Goal: Information Seeking & Learning: Learn about a topic

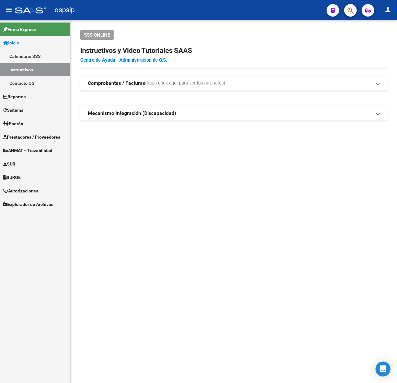
click at [345, 14] on div at bounding box center [348, 10] width 18 height 13
click at [346, 14] on button "button" at bounding box center [350, 10] width 13 height 13
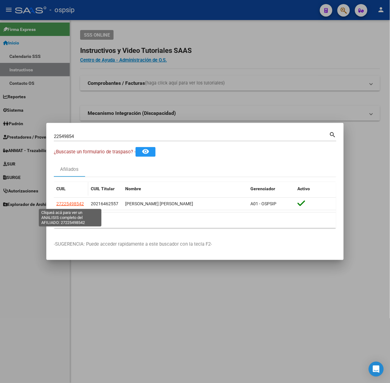
click at [70, 203] on span "27225498542" at bounding box center [70, 203] width 28 height 5
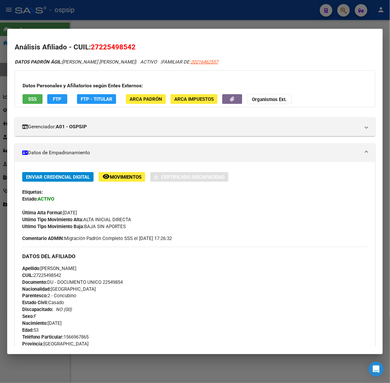
click at [144, 284] on div "Apellido: [PERSON_NAME] CUIL: 27225498542 Documento: DU - DOCUMENTO UNICO 22549…" at bounding box center [195, 299] width 346 height 69
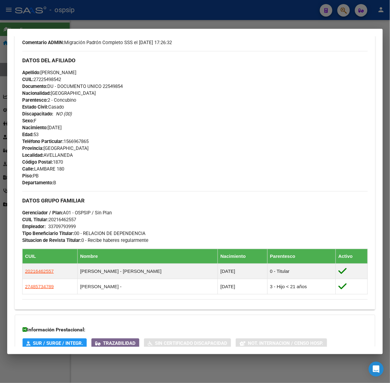
scroll to position [270, 0]
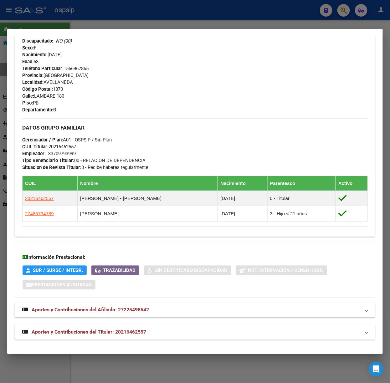
click at [149, 336] on mat-panel-title "Aportes y Contribuciones del Titular: 20216462557" at bounding box center [191, 333] width 338 height 8
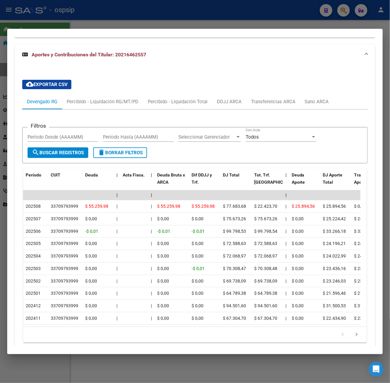
scroll to position [550, 0]
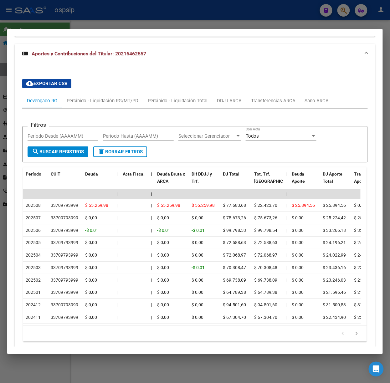
click at [58, 13] on div at bounding box center [195, 191] width 390 height 383
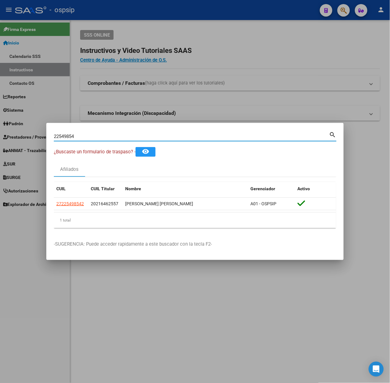
click at [102, 136] on input "22549854" at bounding box center [192, 137] width 276 height 6
type input "24733240"
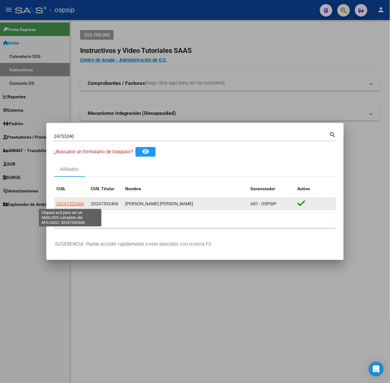
click at [69, 202] on span "20247332406" at bounding box center [70, 203] width 28 height 5
type textarea "20247332406"
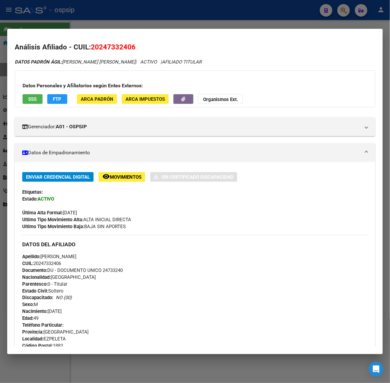
scroll to position [199, 0]
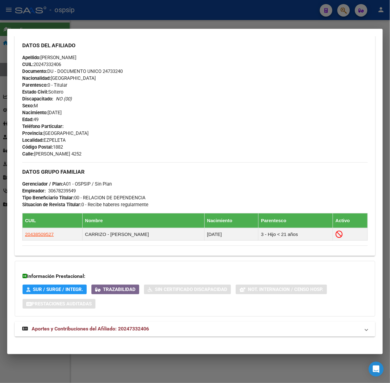
click at [143, 330] on span "Aportes y Contribuciones del Afiliado: 20247332406" at bounding box center [90, 329] width 117 height 6
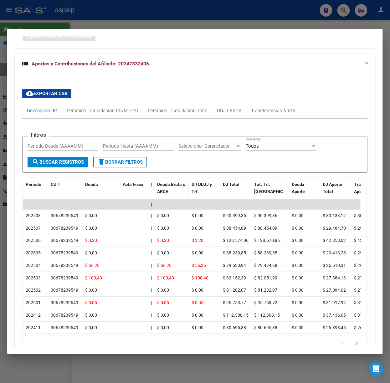
scroll to position [485, 0]
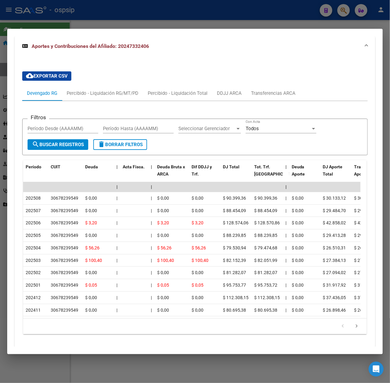
click at [153, 18] on div at bounding box center [195, 191] width 390 height 383
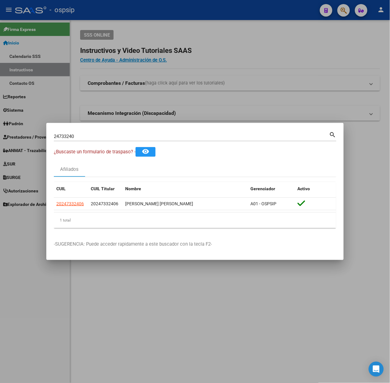
click at [134, 136] on input "24733240" at bounding box center [192, 137] width 276 height 6
type input "23900316"
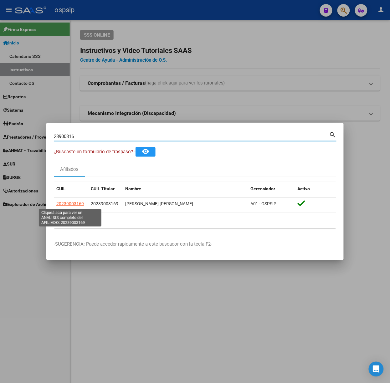
click at [63, 206] on span "20239003169" at bounding box center [70, 203] width 28 height 5
type textarea "20239003169"
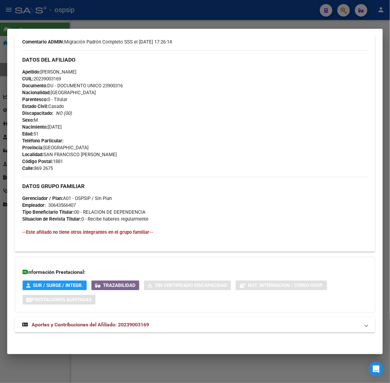
click at [172, 320] on mat-expansion-panel-header "Aportes y Contribuciones del Afiliado: 20239003169" at bounding box center [195, 325] width 361 height 15
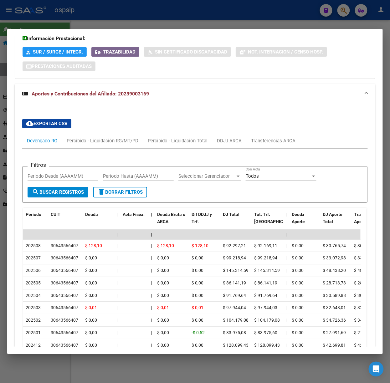
scroll to position [464, 0]
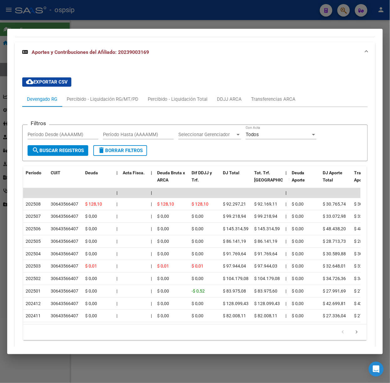
click at [143, 22] on div at bounding box center [195, 191] width 390 height 383
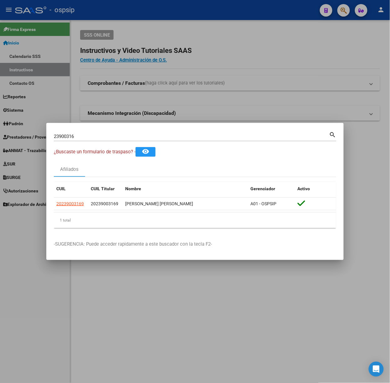
click at [106, 137] on input "23900316" at bounding box center [192, 137] width 276 height 6
type input "17102990"
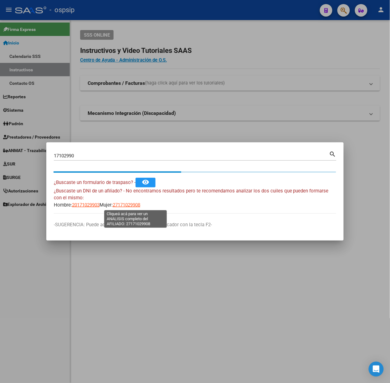
click at [127, 208] on span "27171029908" at bounding box center [127, 205] width 28 height 6
type textarea "27171029908"
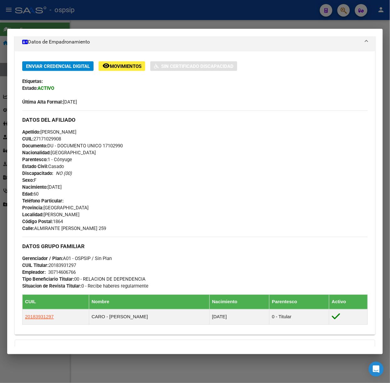
scroll to position [210, 0]
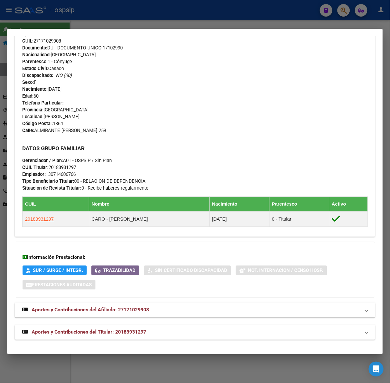
click at [151, 335] on mat-panel-title "Aportes y Contribuciones del Titular: 20183931297" at bounding box center [191, 333] width 338 height 8
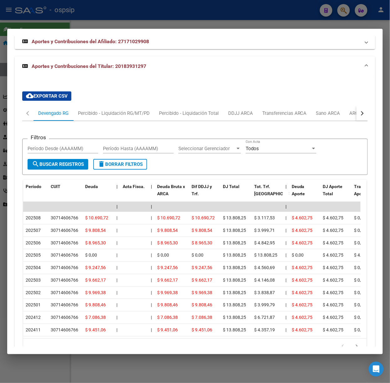
scroll to position [496, 0]
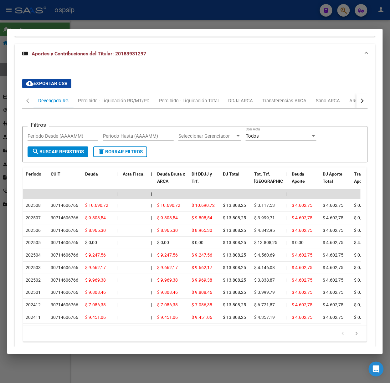
click at [162, 29] on mat-dialog-container "Análisis Afiliado - CUIL: 27171029908 DATOS PADRÓN ÁGIL: [PERSON_NAME] | ACTIVO…" at bounding box center [195, 192] width 376 height 326
click at [132, 19] on div at bounding box center [195, 191] width 390 height 383
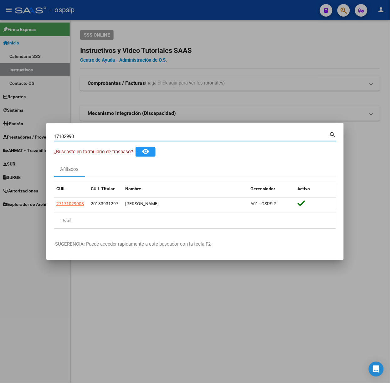
click at [152, 139] on input "17102990" at bounding box center [192, 137] width 276 height 6
type input "33418908"
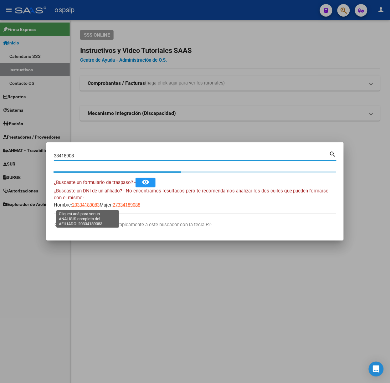
click at [88, 204] on span "20334189083" at bounding box center [86, 205] width 28 height 6
type textarea "20334189083"
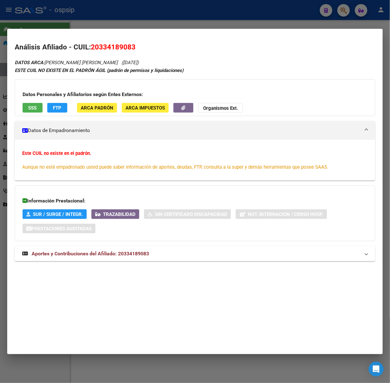
click at [105, 233] on div "Información Prestacional: SUR / SURGE / INTEGR. Trazabilidad Sin Certificado Di…" at bounding box center [195, 214] width 361 height 56
click at [99, 251] on strong "Aportes y Contribuciones del Afiliado: 20334189083" at bounding box center [85, 254] width 127 height 8
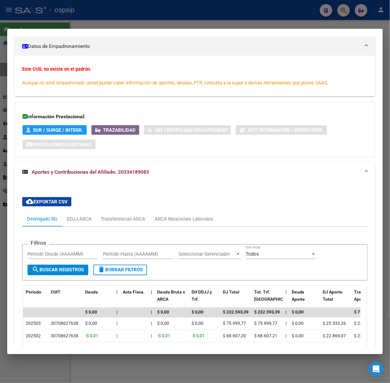
scroll to position [126, 0]
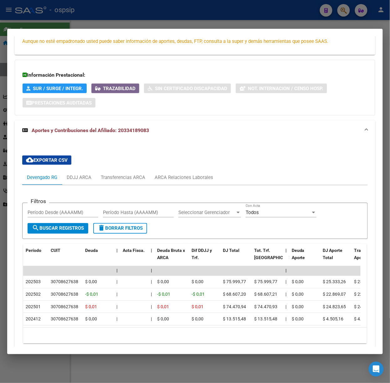
click at [91, 9] on div at bounding box center [195, 191] width 390 height 383
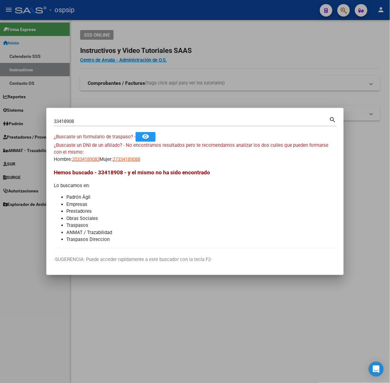
click at [83, 122] on input "33418908" at bounding box center [192, 122] width 276 height 6
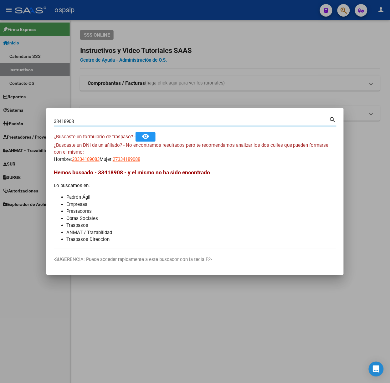
click at [83, 122] on input "33418908" at bounding box center [192, 122] width 276 height 6
type input "46414731"
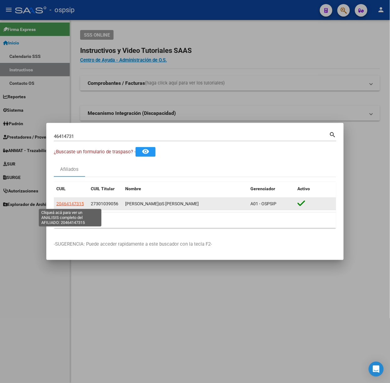
click at [69, 206] on span "20464147315" at bounding box center [70, 203] width 28 height 5
type textarea "20464147315"
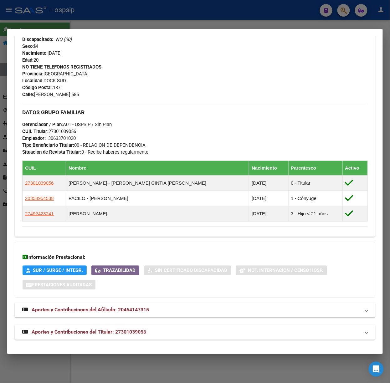
click at [136, 333] on span "Aportes y Contribuciones del Titular: 27301039056" at bounding box center [89, 333] width 115 height 6
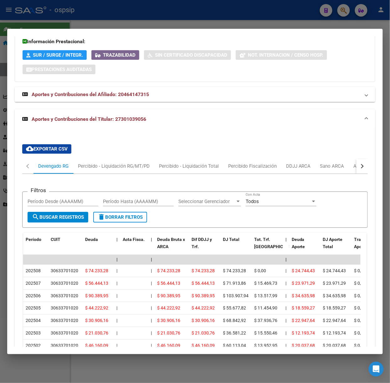
scroll to position [558, 0]
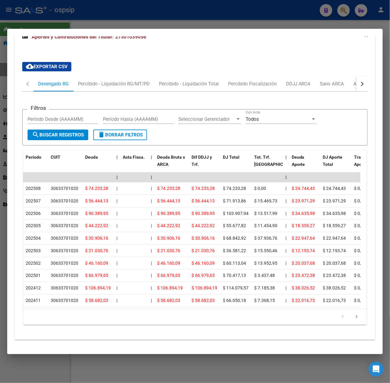
click at [105, 13] on div at bounding box center [195, 191] width 390 height 383
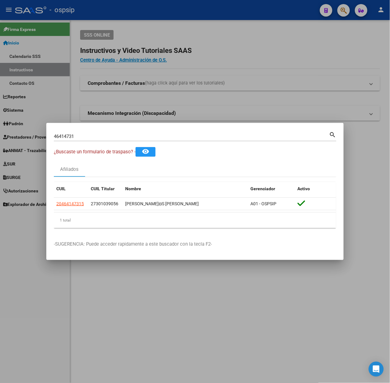
click at [108, 140] on div "46414731 Buscar (apellido, dni, cuil, [PERSON_NAME], cuit, obra social)" at bounding box center [192, 136] width 276 height 9
click at [107, 138] on input "46414731" at bounding box center [192, 137] width 276 height 6
type input "25687025"
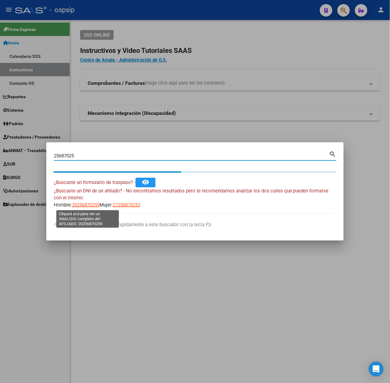
click at [82, 202] on span "20256870259" at bounding box center [86, 205] width 28 height 6
type textarea "20256870259"
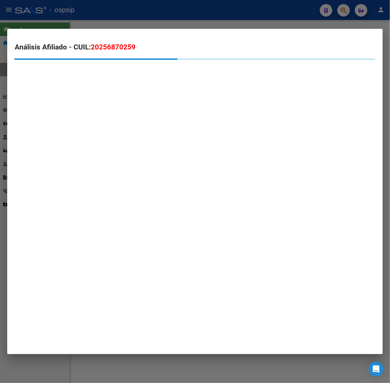
click at [145, 215] on mat-dialog-container "Análisis Afiliado - CUIL: 20256870259" at bounding box center [195, 192] width 376 height 326
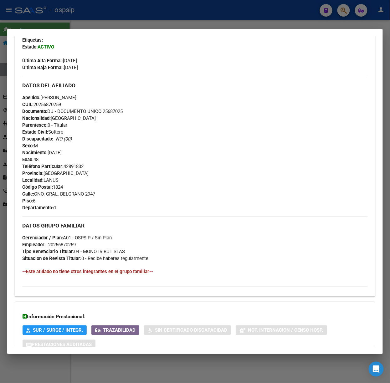
scroll to position [198, 0]
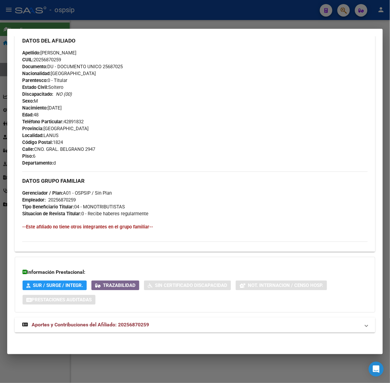
click at [145, 329] on strong "Aportes y Contribuciones del Afiliado: 20256870259" at bounding box center [85, 326] width 127 height 8
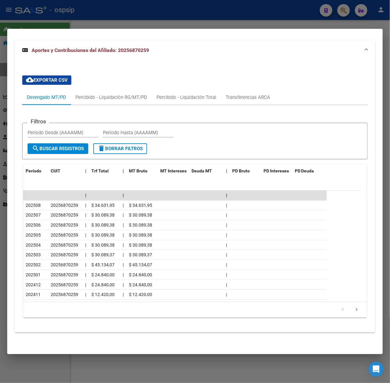
scroll to position [476, 0]
click at [138, 17] on div at bounding box center [195, 191] width 390 height 383
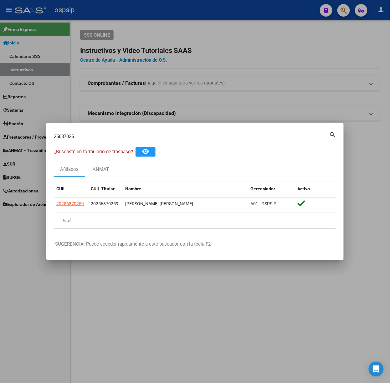
click at [148, 132] on div "25687025 Buscar (apellido, dni, [PERSON_NAME], nro traspaso, cuit, obra social)" at bounding box center [192, 136] width 276 height 9
click at [148, 133] on div "25687025 Buscar (apellido, dni, [PERSON_NAME], nro traspaso, cuit, obra social)" at bounding box center [192, 136] width 276 height 9
click at [148, 135] on input "25687025" at bounding box center [192, 137] width 276 height 6
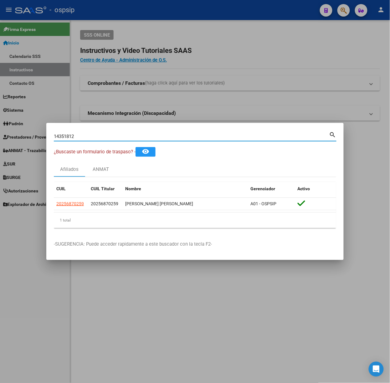
type input "14351812"
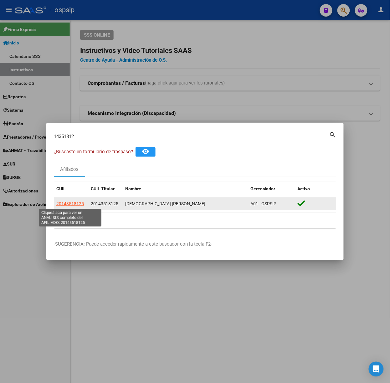
click at [70, 205] on span "20143518125" at bounding box center [70, 203] width 28 height 5
type textarea "20143518125"
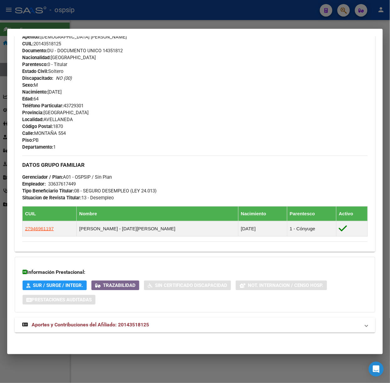
click at [141, 322] on strong "Aportes y Contribuciones del Afiliado: 20143518125" at bounding box center [85, 326] width 127 height 8
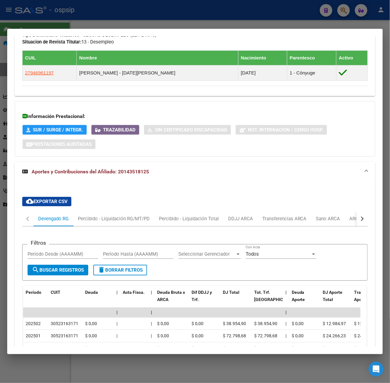
scroll to position [430, 0]
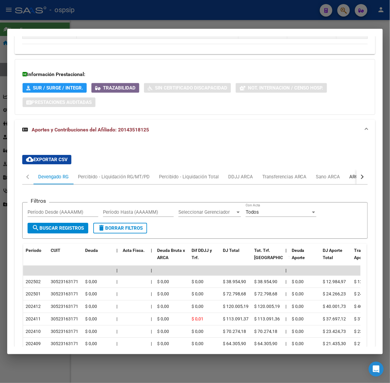
click at [346, 178] on div "ARCA Relaciones Laborales" at bounding box center [379, 176] width 68 height 15
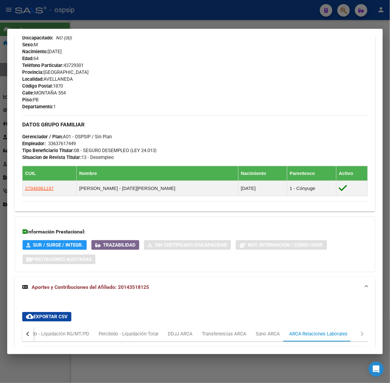
scroll to position [0, 0]
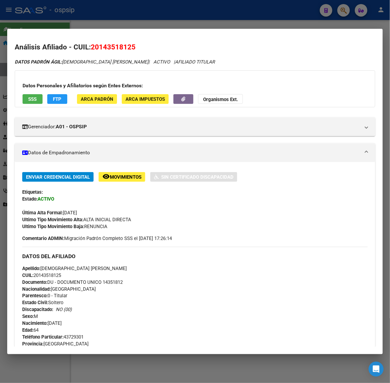
click at [38, 103] on button "SSS" at bounding box center [33, 99] width 20 height 10
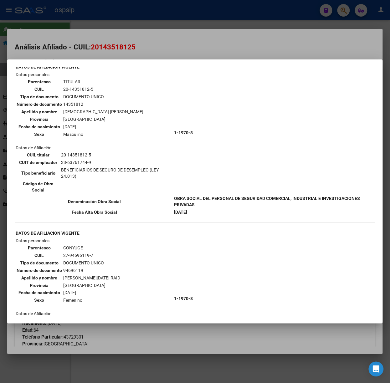
scroll to position [42, 0]
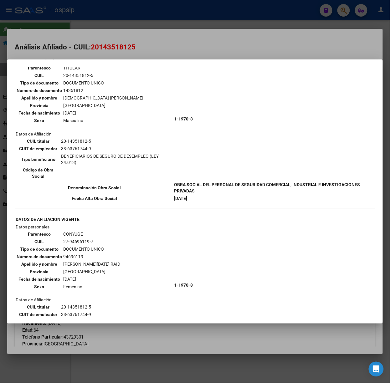
click at [105, 53] on div at bounding box center [195, 191] width 390 height 383
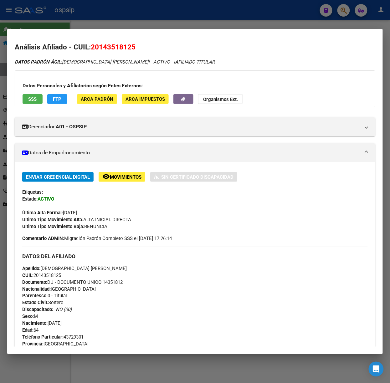
click at [61, 13] on div at bounding box center [195, 191] width 390 height 383
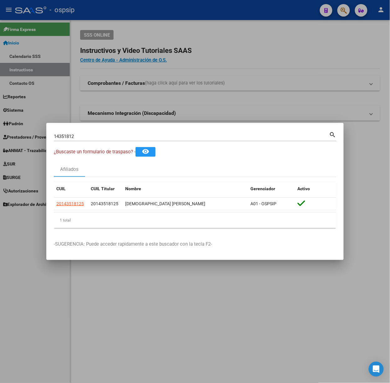
click at [91, 137] on input "14351812" at bounding box center [192, 137] width 276 height 6
type input "18046225"
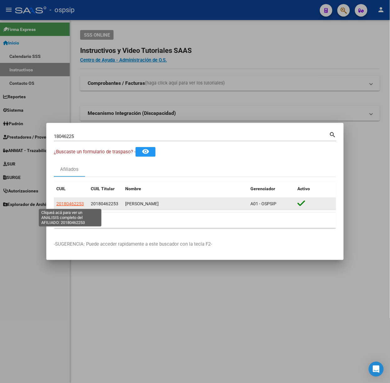
click at [76, 205] on span "20180462253" at bounding box center [70, 203] width 28 height 5
type textarea "20180462253"
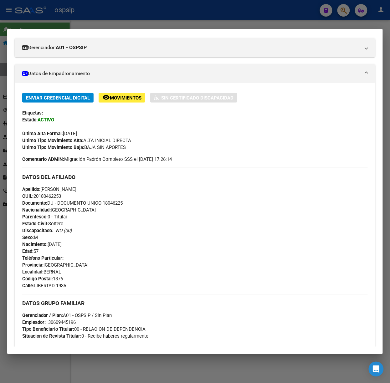
scroll to position [203, 0]
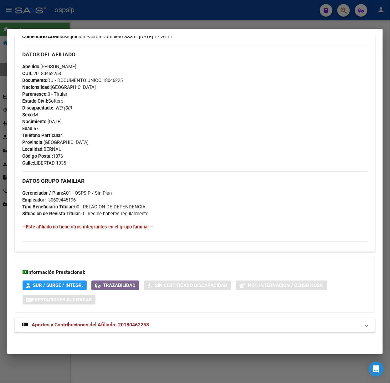
click at [56, 332] on mat-expansion-panel-header "Aportes y Contribuciones del Afiliado: 20180462253" at bounding box center [195, 325] width 361 height 15
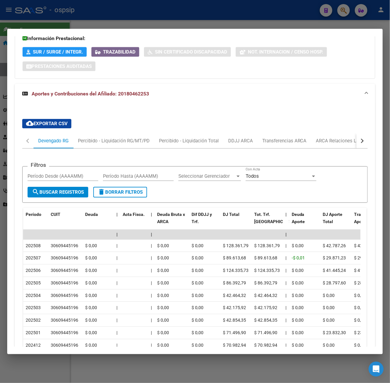
scroll to position [508, 0]
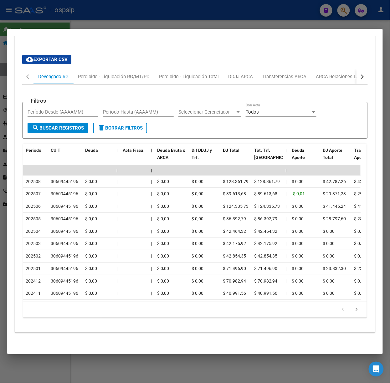
click at [112, 19] on div at bounding box center [195, 191] width 390 height 383
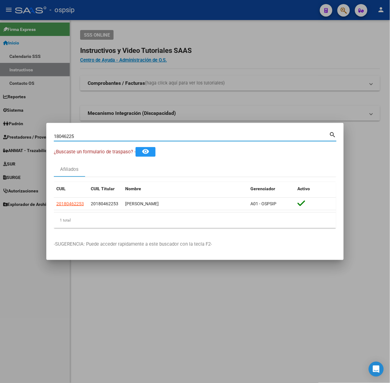
click at [98, 134] on input "18046225" at bounding box center [192, 137] width 276 height 6
type input "48573478"
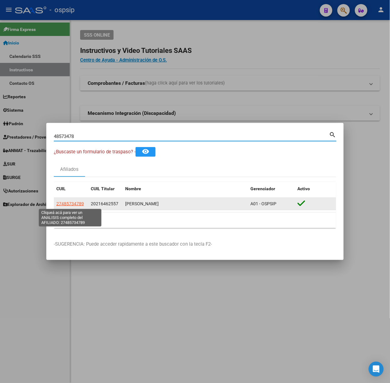
click at [78, 202] on span "27485734789" at bounding box center [70, 203] width 28 height 5
type textarea "27485734789"
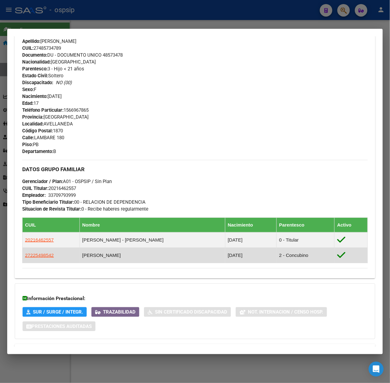
scroll to position [270, 0]
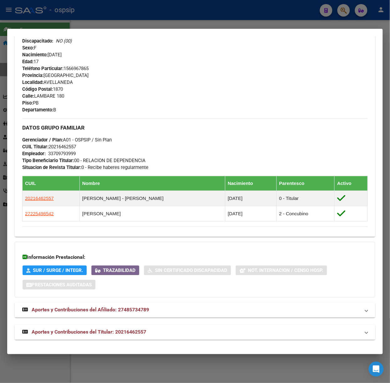
click at [144, 332] on span "Aportes y Contribuciones del Titular: 20216462557" at bounding box center [89, 333] width 115 height 6
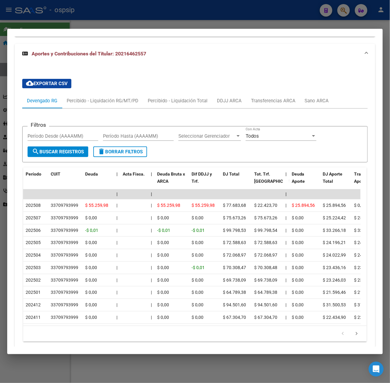
scroll to position [575, 0]
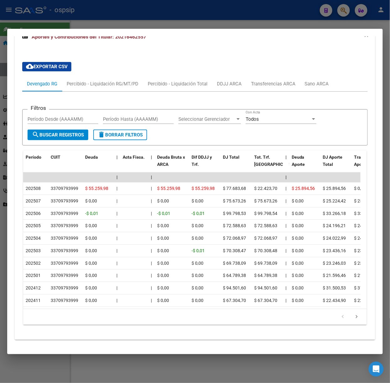
click at [50, 22] on div at bounding box center [195, 191] width 390 height 383
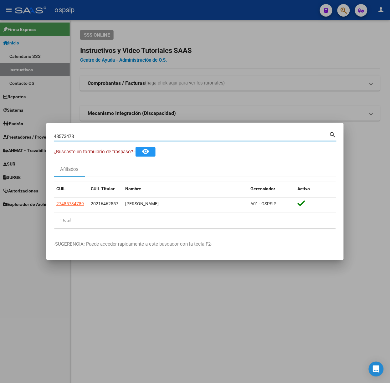
click at [86, 134] on input "48573478" at bounding box center [192, 137] width 276 height 6
type input "28206161"
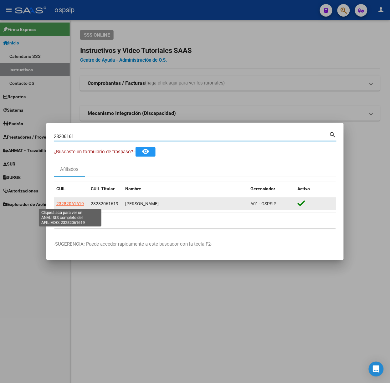
click at [79, 203] on span "23282061619" at bounding box center [70, 203] width 28 height 5
type textarea "23282061619"
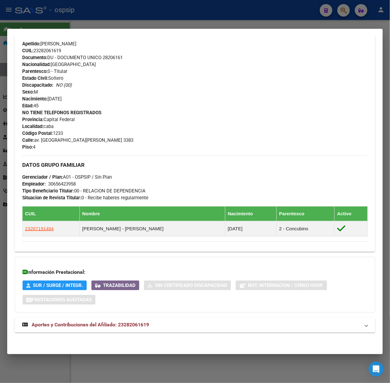
click at [163, 324] on mat-panel-title "Aportes y Contribuciones del Afiliado: 23282061619" at bounding box center [191, 326] width 338 height 8
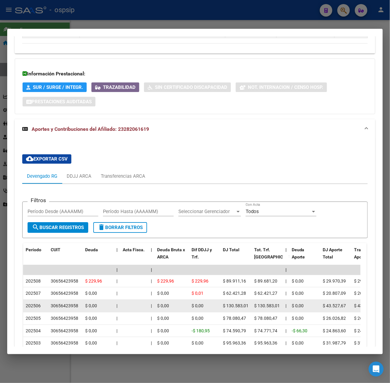
scroll to position [481, 0]
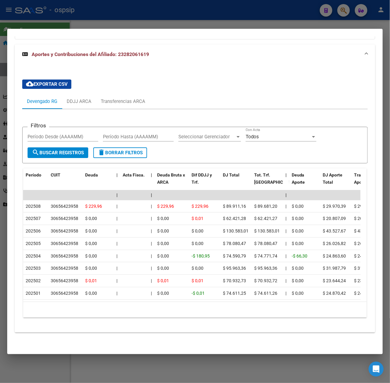
click at [114, 23] on div at bounding box center [195, 191] width 390 height 383
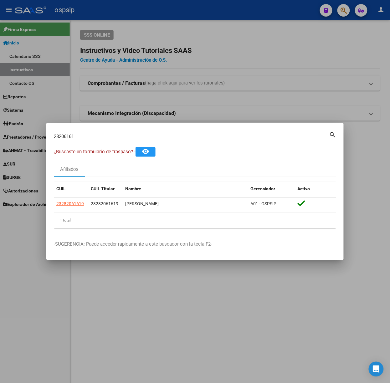
click at [84, 133] on div "28206161 Buscar (apellido, dni, [PERSON_NAME], nro traspaso, cuit, obra social)" at bounding box center [192, 136] width 276 height 9
click at [86, 136] on input "28206161" at bounding box center [192, 137] width 276 height 6
type input "18046225"
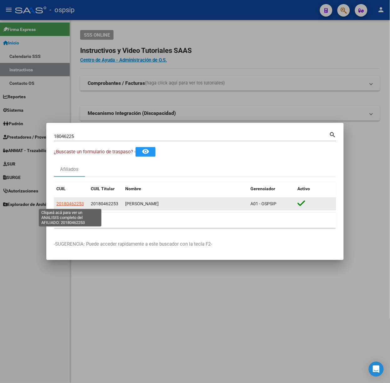
click at [68, 205] on span "20180462253" at bounding box center [70, 203] width 28 height 5
type textarea "20180462253"
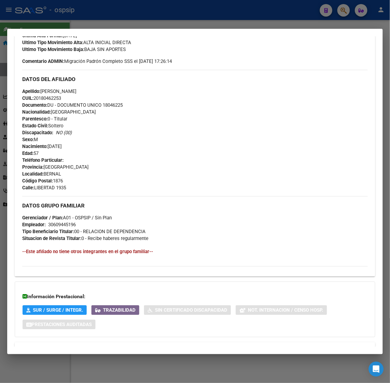
scroll to position [203, 0]
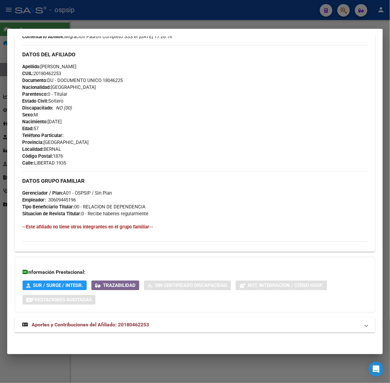
click at [109, 318] on mat-expansion-panel-header "Aportes y Contribuciones del Afiliado: 20180462253" at bounding box center [195, 325] width 361 height 15
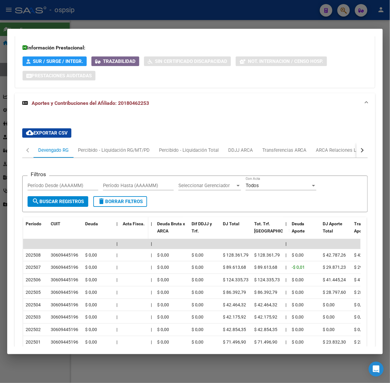
scroll to position [441, 0]
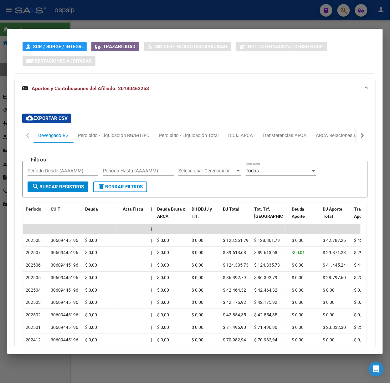
click at [74, 29] on mat-dialog-container "Análisis Afiliado - CUIL: 20180462253 DATOS PADRÓN ÁGIL: [PERSON_NAME] | ACTIVO…" at bounding box center [195, 192] width 376 height 326
click at [56, 19] on div at bounding box center [195, 191] width 390 height 383
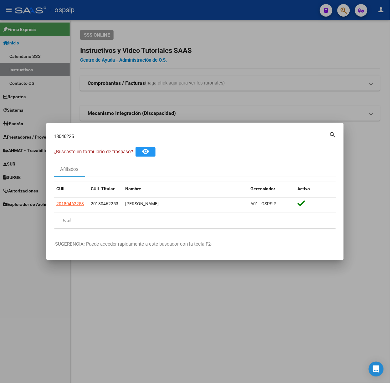
click at [73, 138] on input "18046225" at bounding box center [192, 137] width 276 height 6
type input "14647291"
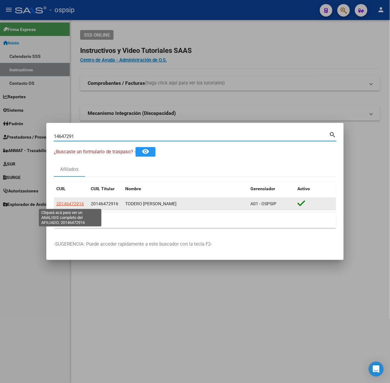
click at [70, 201] on span "20146472916" at bounding box center [70, 203] width 28 height 5
type textarea "20146472916"
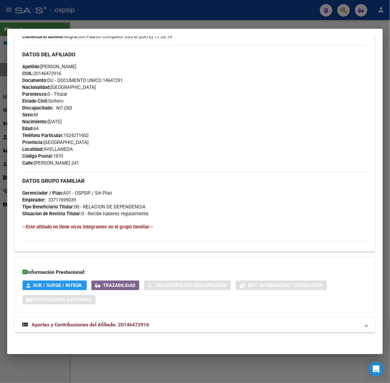
click at [135, 319] on mat-expansion-panel-header "Aportes y Contribuciones del Afiliado: 20146472916" at bounding box center [195, 325] width 361 height 15
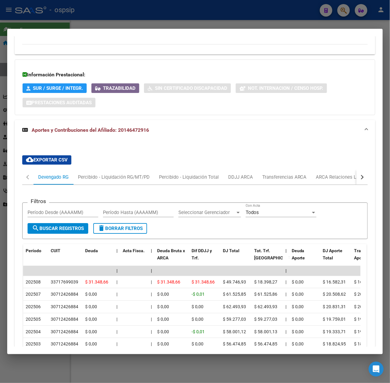
scroll to position [476, 0]
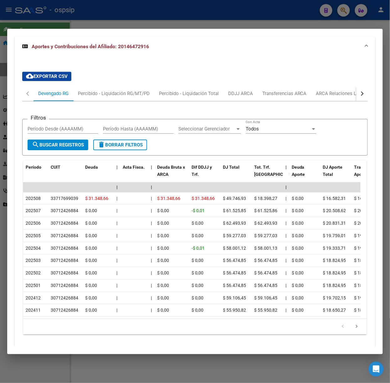
click at [100, 5] on div at bounding box center [195, 191] width 390 height 383
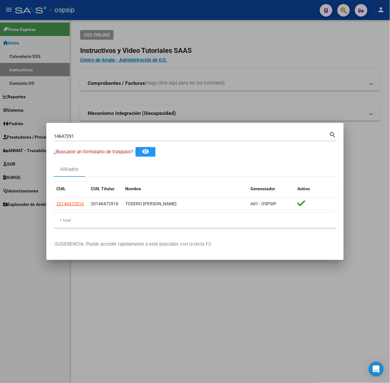
click at [85, 136] on input "14647291" at bounding box center [192, 137] width 276 height 6
type input "18167374"
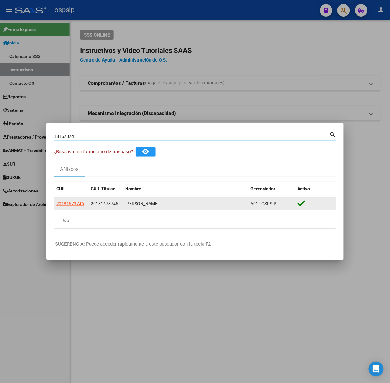
click at [61, 209] on datatable-body-cell "20181673746" at bounding box center [71, 204] width 34 height 12
click at [61, 208] on datatable-body-cell "20181673746" at bounding box center [71, 204] width 34 height 12
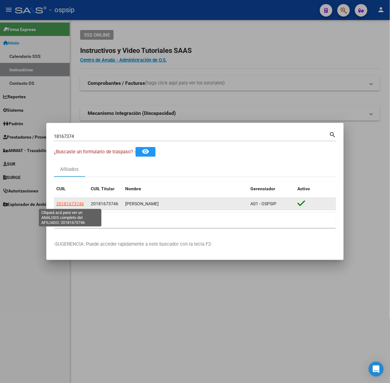
click at [62, 205] on span "20181673746" at bounding box center [70, 203] width 28 height 5
type textarea "20181673746"
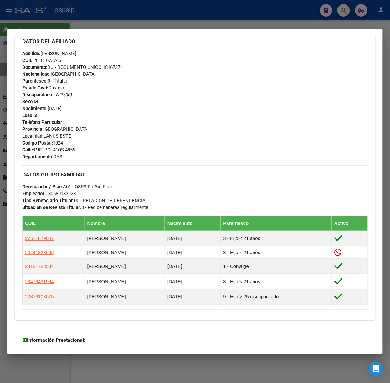
scroll to position [258, 0]
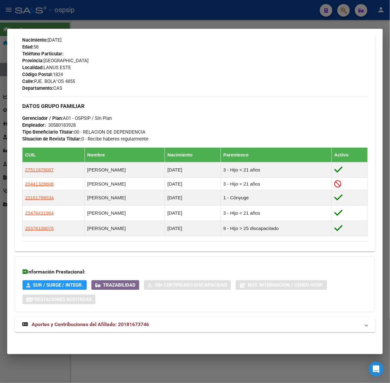
click at [139, 331] on mat-expansion-panel-header "Aportes y Contribuciones del Afiliado: 20181673746" at bounding box center [195, 325] width 361 height 15
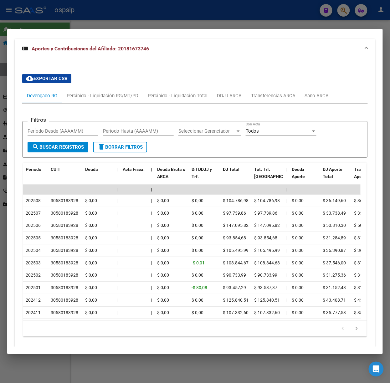
scroll to position [539, 0]
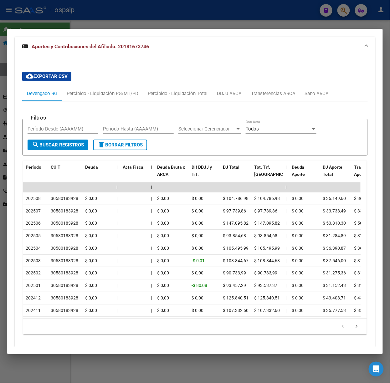
click at [91, 25] on div at bounding box center [195, 191] width 390 height 383
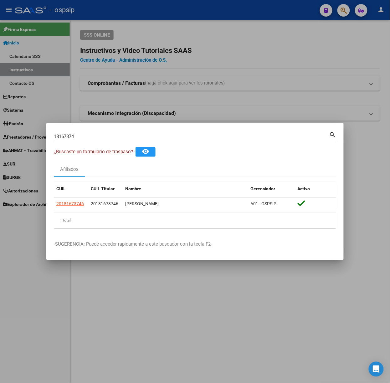
click at [110, 140] on div "18167374 Buscar (apellido, dni, [PERSON_NAME], [PERSON_NAME], cuit, obra social)" at bounding box center [192, 136] width 276 height 9
click at [108, 130] on mat-dialog-container "18167374 Buscar (apellido, dni, cuil, nro traspaso, cuit, obra social) search ¿…" at bounding box center [195, 191] width 298 height 137
click at [113, 133] on div "18167374 Buscar (apellido, dni, [PERSON_NAME], [PERSON_NAME], cuit, obra social)" at bounding box center [192, 136] width 276 height 9
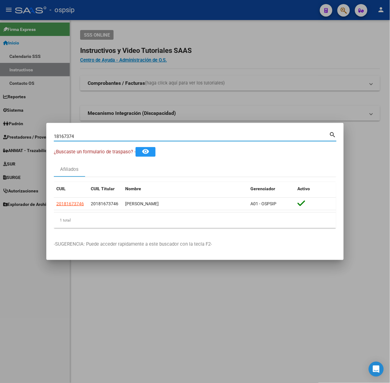
click at [114, 134] on input "18167374" at bounding box center [192, 137] width 276 height 6
type input "20767148"
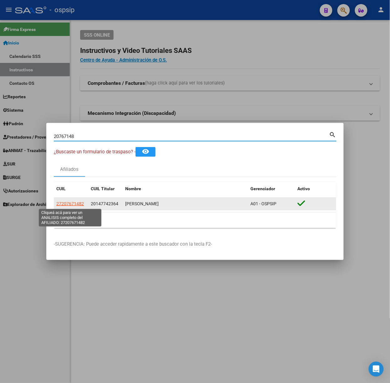
click at [68, 204] on span "27207671482" at bounding box center [70, 203] width 28 height 5
type textarea "27207671482"
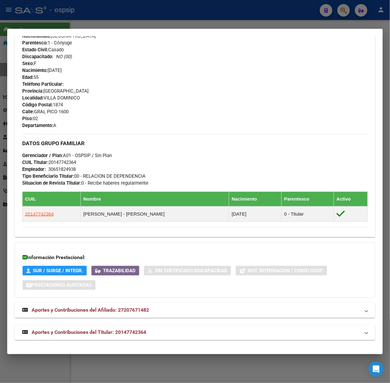
scroll to position [241, 0]
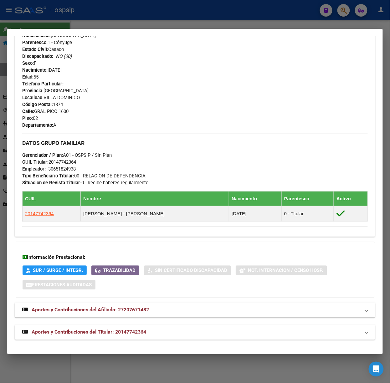
click at [138, 330] on span "Aportes y Contribuciones del Titular: 20147742364" at bounding box center [89, 333] width 115 height 6
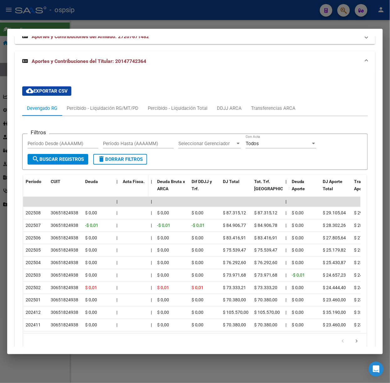
scroll to position [546, 0]
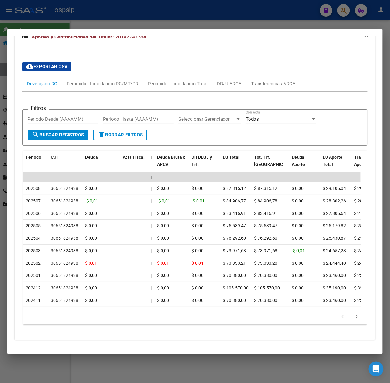
click at [87, 22] on div at bounding box center [195, 191] width 390 height 383
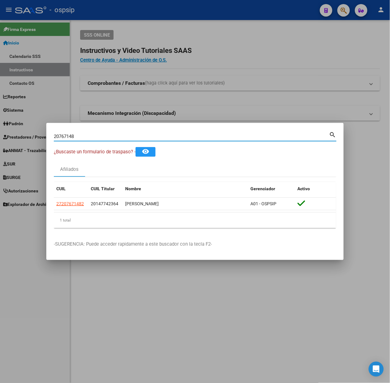
click at [111, 139] on input "20767148" at bounding box center [192, 137] width 276 height 6
type input "40615336"
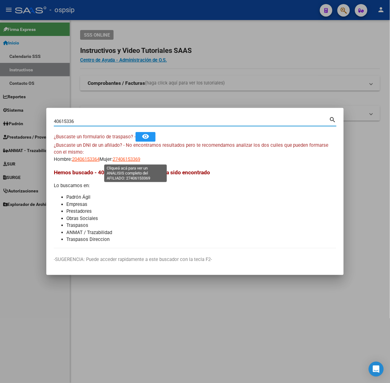
click at [136, 160] on span "27406153369" at bounding box center [127, 160] width 28 height 6
type textarea "27406153369"
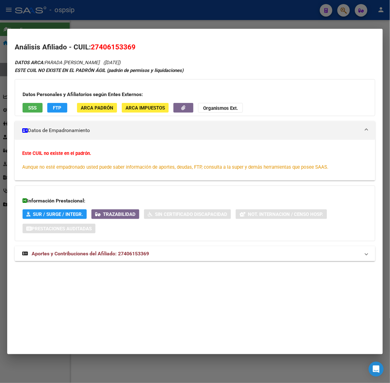
click at [98, 262] on div "DATOS ARCA: PARADA [PERSON_NAME] ([DATE]) ESTE CUIL NO EXISTE EN EL PADRÓN ÁGIL…" at bounding box center [195, 164] width 361 height 210
click at [96, 254] on span "Aportes y Contribuciones del Afiliado: 27406153369" at bounding box center [90, 254] width 117 height 6
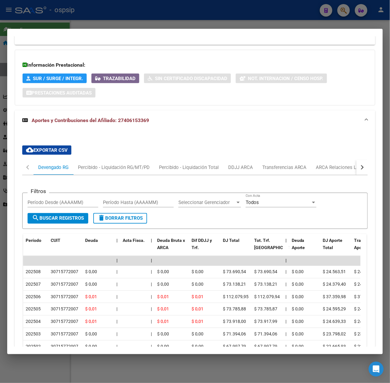
scroll to position [235, 0]
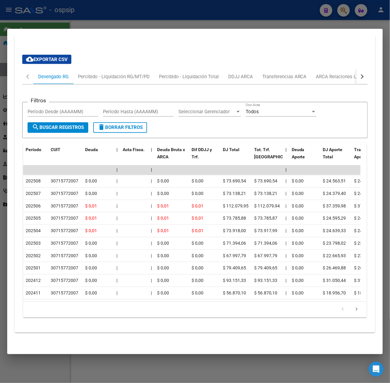
click at [94, 27] on div at bounding box center [195, 191] width 390 height 383
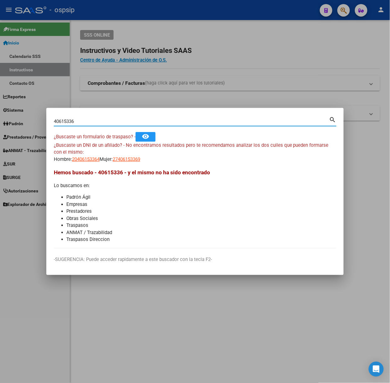
click at [103, 123] on input "40615336" at bounding box center [192, 122] width 276 height 6
type input "30496444"
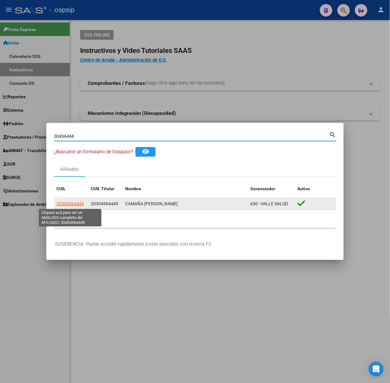
click at [78, 203] on span "20304964449" at bounding box center [70, 203] width 28 height 5
type textarea "20304964449"
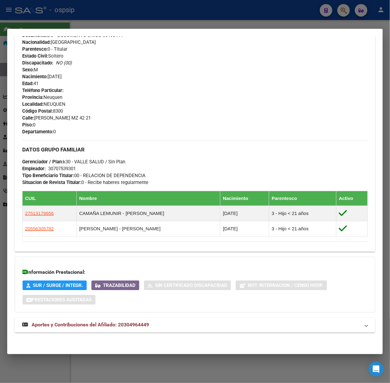
click at [148, 325] on span "Aportes y Contribuciones del Afiliado: 20304964449" at bounding box center [90, 325] width 117 height 6
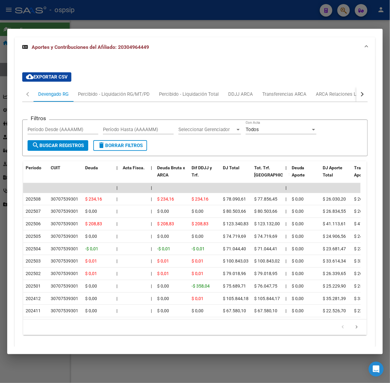
scroll to position [514, 0]
click at [175, 18] on div at bounding box center [195, 191] width 390 height 383
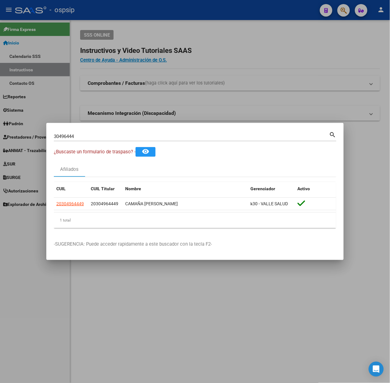
click at [116, 138] on input "30496444" at bounding box center [192, 137] width 276 height 6
type input "23918724"
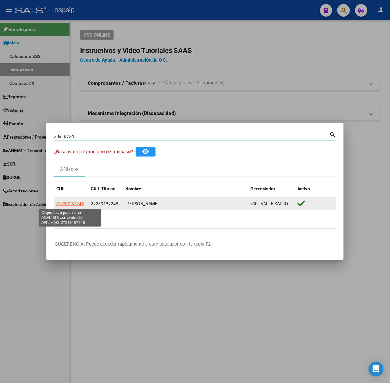
click at [79, 203] on span "27239187248" at bounding box center [70, 203] width 28 height 5
type textarea "27239187248"
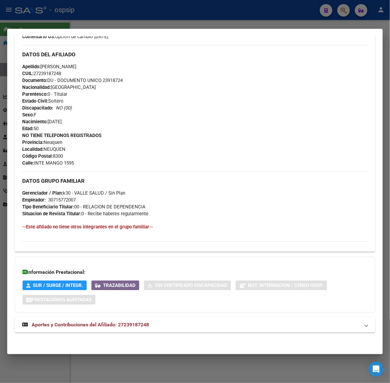
click at [142, 327] on span "Aportes y Contribuciones del Afiliado: 27239187248" at bounding box center [90, 325] width 117 height 6
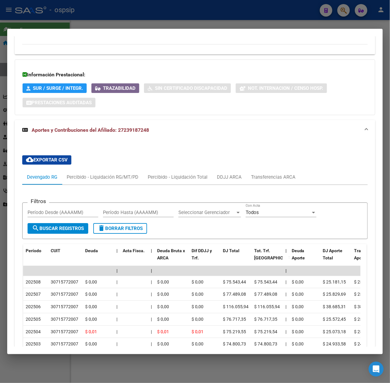
scroll to position [435, 0]
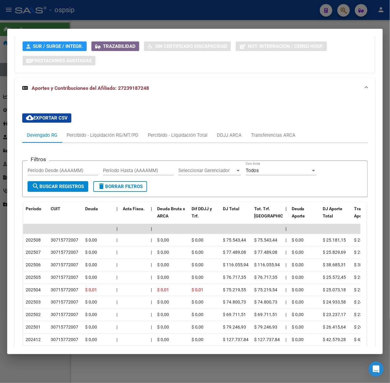
click at [98, 15] on div at bounding box center [195, 191] width 390 height 383
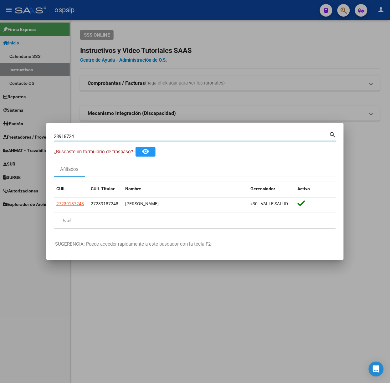
click at [85, 135] on input "23918724" at bounding box center [192, 137] width 276 height 6
type input "55159548"
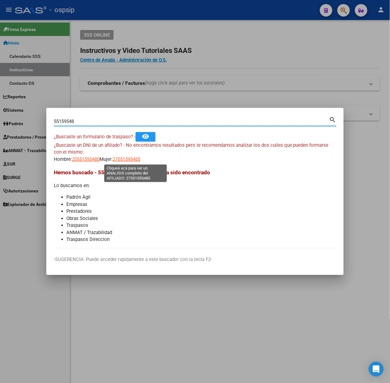
click at [132, 158] on span "27551595485" at bounding box center [127, 160] width 28 height 6
type textarea "27551595485"
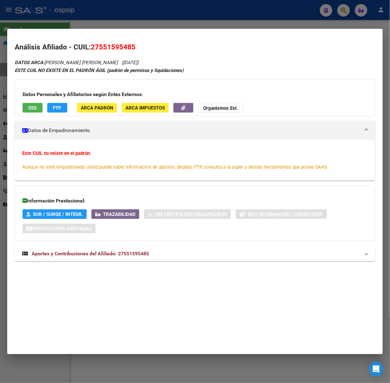
click at [137, 256] on span "Aportes y Contribuciones del Afiliado: 27551595485" at bounding box center [90, 254] width 117 height 6
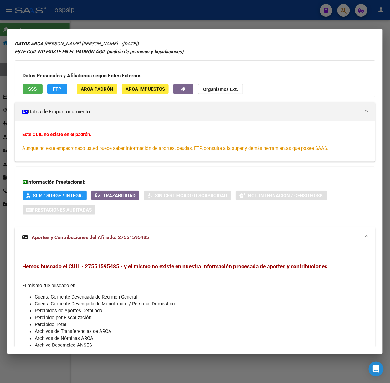
scroll to position [0, 0]
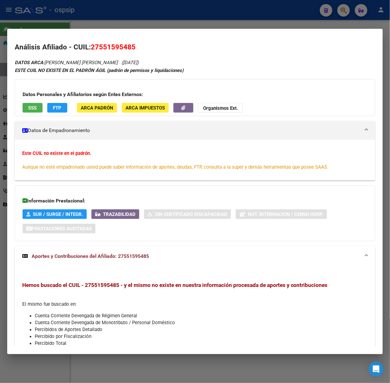
click at [34, 103] on button "SSS" at bounding box center [33, 108] width 20 height 10
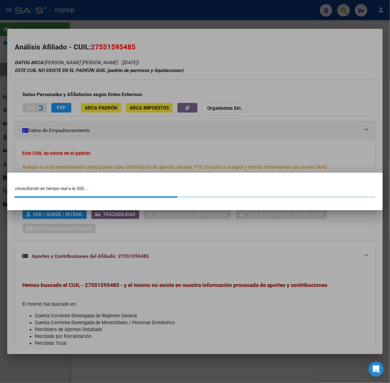
click at [34, 107] on div at bounding box center [195, 191] width 390 height 383
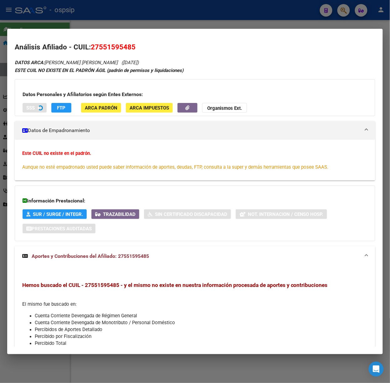
click at [34, 107] on span "SSS" at bounding box center [30, 108] width 8 height 6
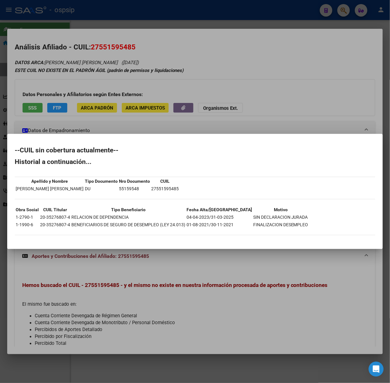
click at [55, 29] on div at bounding box center [195, 191] width 390 height 383
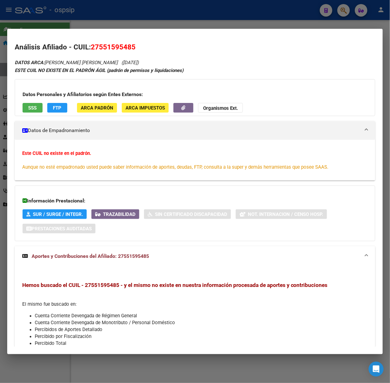
click at [51, 22] on div at bounding box center [195, 191] width 390 height 383
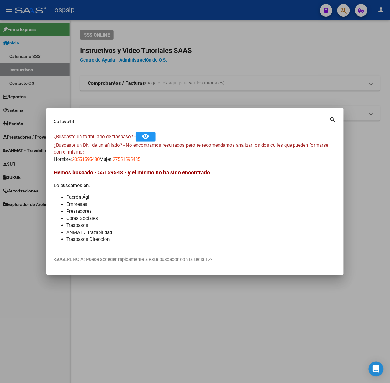
click at [83, 119] on input "55159548" at bounding box center [192, 122] width 276 height 6
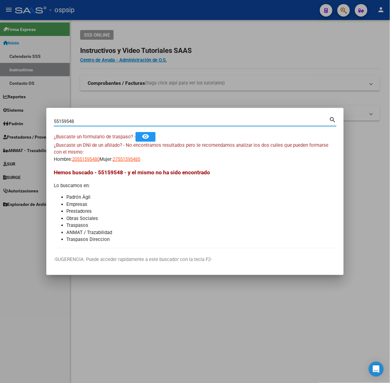
click at [83, 119] on input "55159548" at bounding box center [192, 122] width 276 height 6
type input "40068263"
click at [139, 161] on span "27400682637" at bounding box center [127, 160] width 28 height 6
type textarea "27400682637"
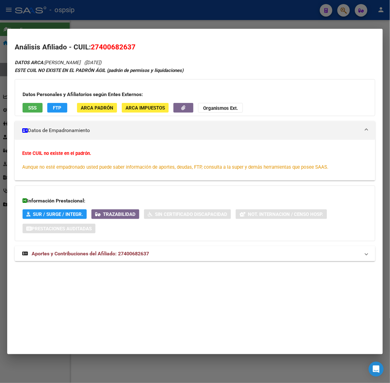
click at [133, 252] on span "Aportes y Contribuciones del Afiliado: 27400682637" at bounding box center [90, 254] width 117 height 6
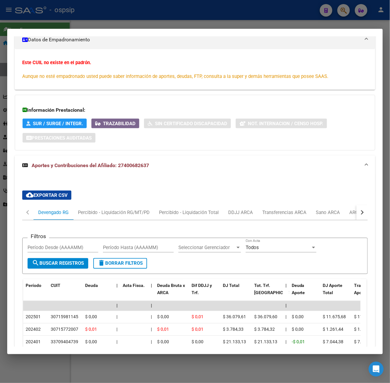
scroll to position [209, 0]
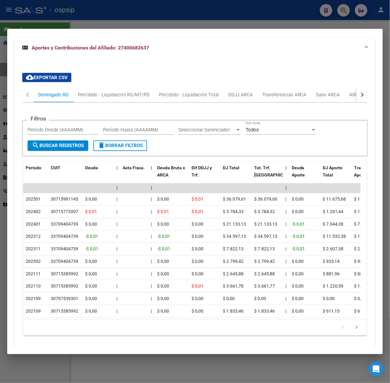
click at [360, 95] on div "button" at bounding box center [362, 95] width 4 height 4
click at [341, 96] on div "ARCA Relaciones Laborales" at bounding box center [318, 94] width 59 height 7
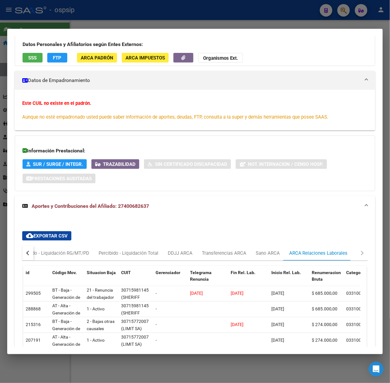
scroll to position [0, 0]
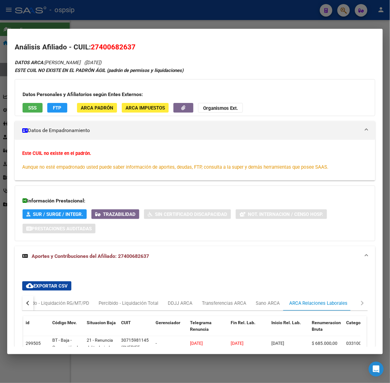
click at [32, 113] on div "Datos Personales y Afiliatorios según Entes Externos: SSS FTP ARCA Padrón ARCA …" at bounding box center [195, 97] width 361 height 37
click at [33, 112] on button "SSS" at bounding box center [33, 108] width 20 height 10
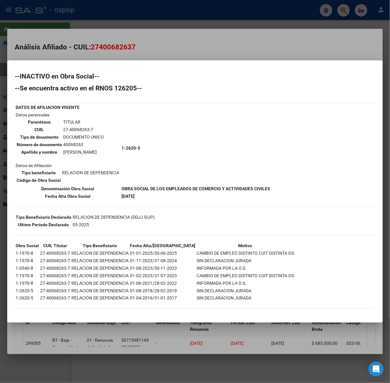
click at [137, 57] on div at bounding box center [195, 191] width 390 height 383
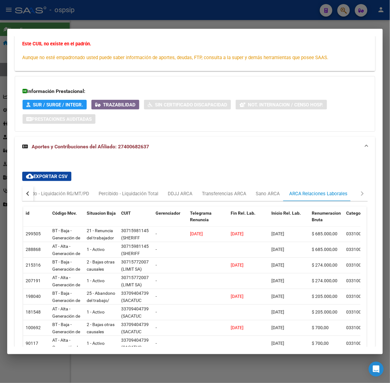
scroll to position [168, 0]
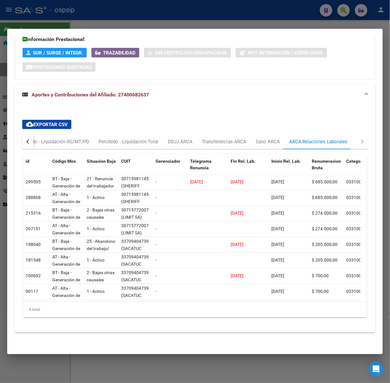
click at [117, 21] on div at bounding box center [195, 191] width 390 height 383
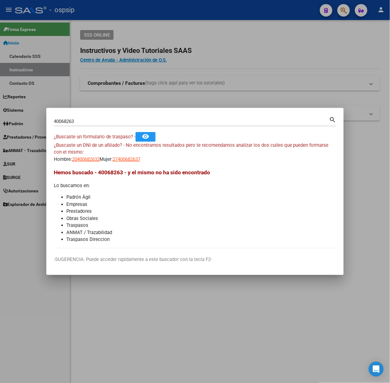
click at [86, 119] on input "40068263" at bounding box center [192, 122] width 276 height 6
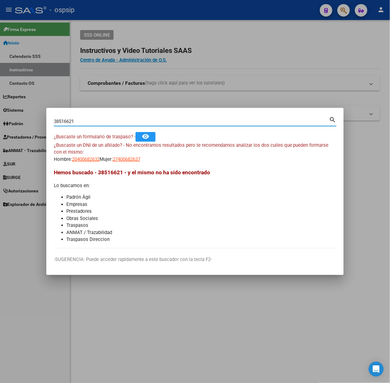
type input "38516621"
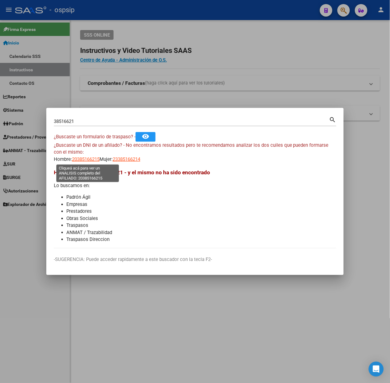
click at [83, 162] on span "20385166215" at bounding box center [86, 160] width 28 height 6
type textarea "20385166215"
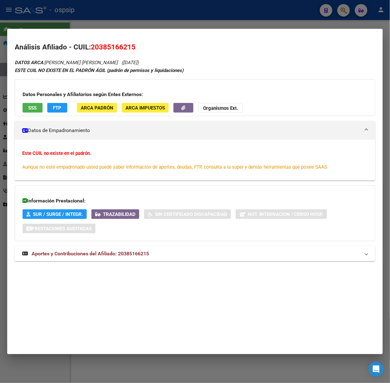
click at [127, 248] on mat-expansion-panel-header "Aportes y Contribuciones del Afiliado: 20385166215" at bounding box center [195, 254] width 361 height 15
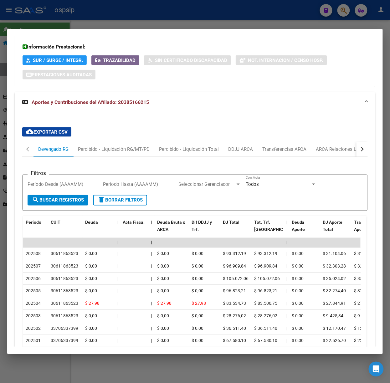
scroll to position [168, 0]
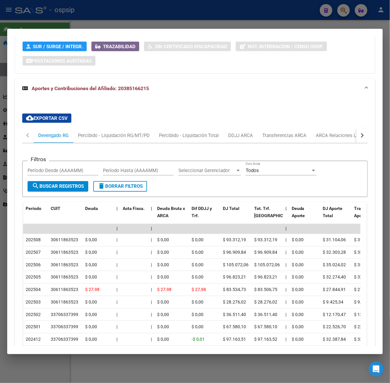
click at [164, 18] on div at bounding box center [195, 191] width 390 height 383
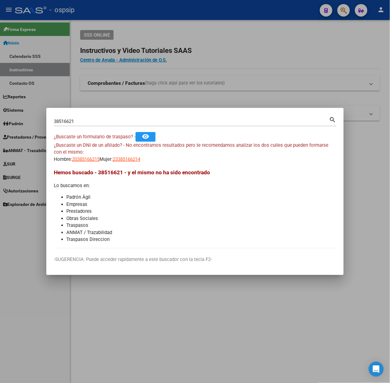
click at [86, 118] on div "38516621 Buscar (apellido, dni, [PERSON_NAME], nro traspaso, cuit, obra social)" at bounding box center [192, 121] width 276 height 9
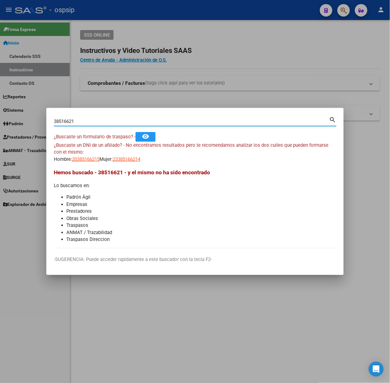
click at [91, 123] on input "38516621" at bounding box center [192, 122] width 276 height 6
type input "36256450"
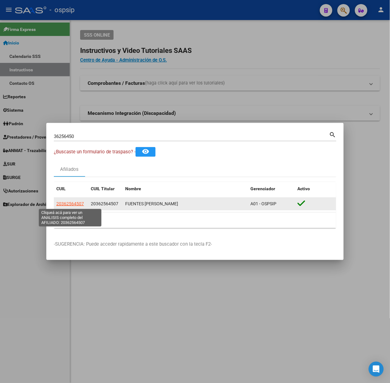
click at [77, 205] on span "20362564507" at bounding box center [70, 203] width 28 height 5
type textarea "20362564507"
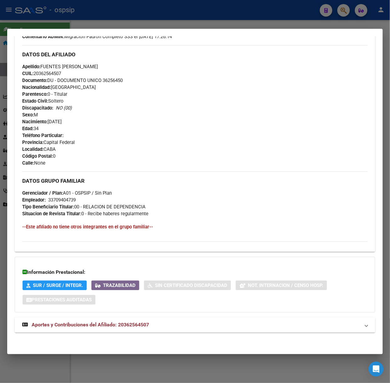
click at [136, 326] on span "Aportes y Contribuciones del Afiliado: 20362564507" at bounding box center [90, 325] width 117 height 6
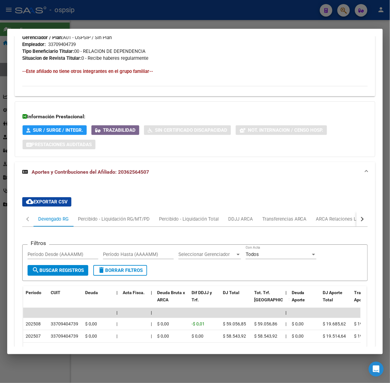
scroll to position [441, 0]
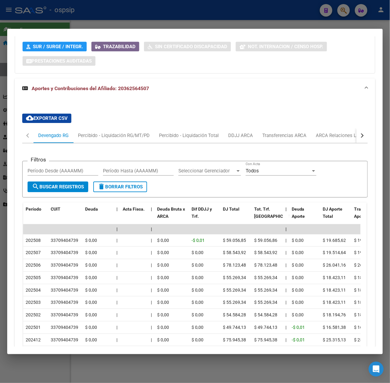
click at [116, 22] on div at bounding box center [195, 191] width 390 height 383
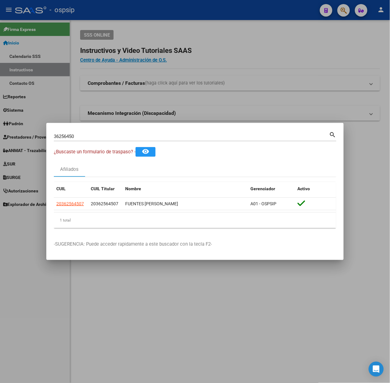
click at [116, 141] on div "36256450 Buscar (apellido, dni, [PERSON_NAME], nro traspaso, cuit, obra social)" at bounding box center [192, 136] width 276 height 9
click at [114, 140] on div "36256450 Buscar (apellido, dni, [PERSON_NAME], nro traspaso, cuit, obra social)" at bounding box center [192, 136] width 276 height 9
click at [111, 137] on input "36256450" at bounding box center [192, 137] width 276 height 6
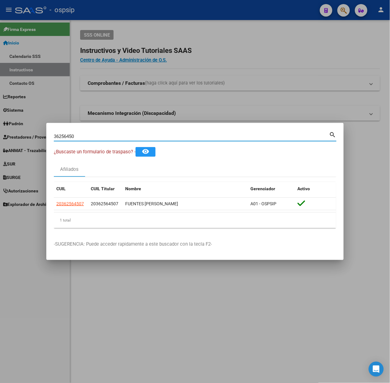
click at [111, 137] on input "36256450" at bounding box center [192, 137] width 276 height 6
type input "34634190"
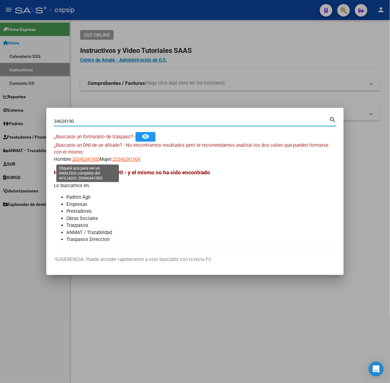
click at [91, 161] on span "20346341905" at bounding box center [86, 160] width 28 height 6
type textarea "20346341905"
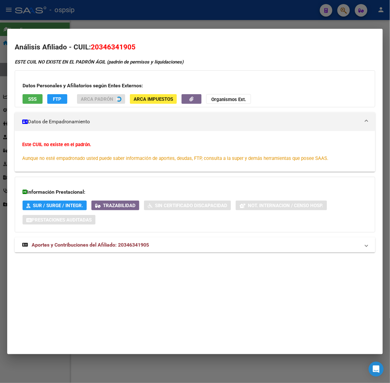
click at [150, 246] on mat-panel-title "Aportes y Contribuciones del Afiliado: 20346341905" at bounding box center [191, 246] width 338 height 8
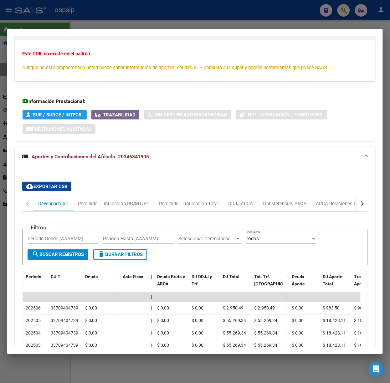
scroll to position [126, 0]
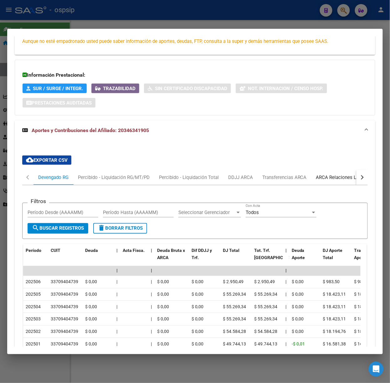
click at [338, 175] on div "ARCA Relaciones Laborales" at bounding box center [345, 177] width 59 height 7
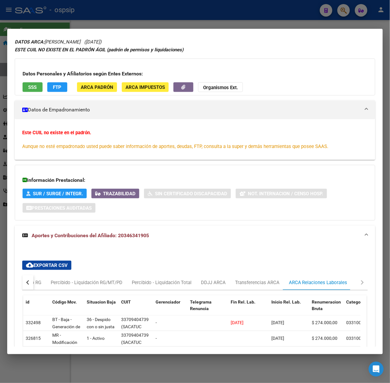
scroll to position [0, 0]
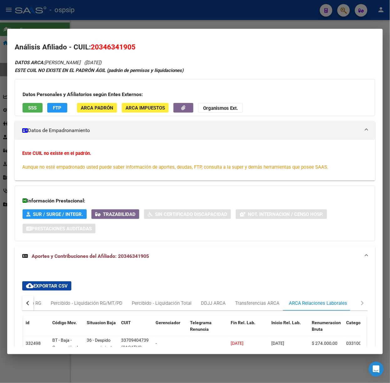
click at [26, 107] on button "SSS" at bounding box center [33, 108] width 20 height 10
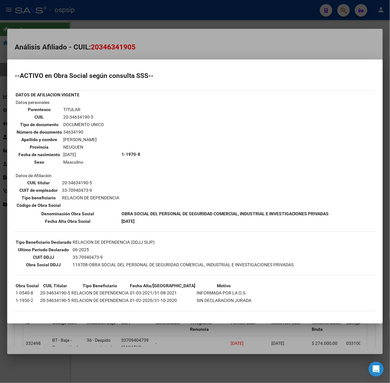
click at [121, 48] on div at bounding box center [195, 191] width 390 height 383
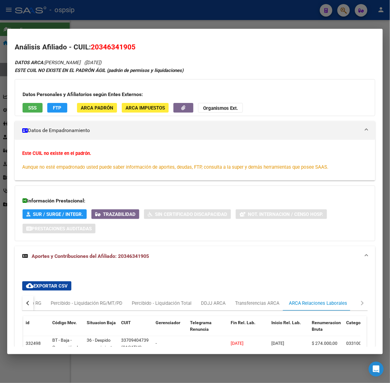
click at [179, 14] on div at bounding box center [195, 191] width 390 height 383
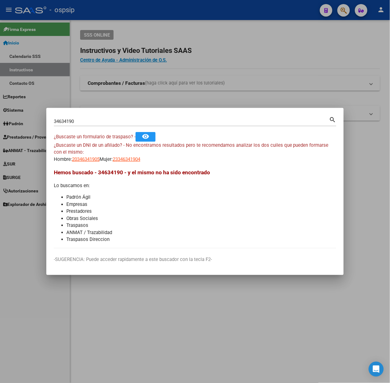
click at [68, 123] on input "34634190" at bounding box center [192, 122] width 276 height 6
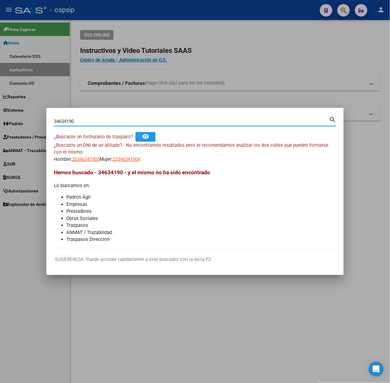
click at [68, 123] on input "34634190" at bounding box center [192, 122] width 276 height 6
type input "38493622"
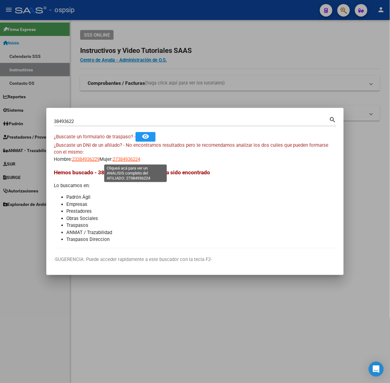
click at [125, 157] on span "27384936224" at bounding box center [127, 160] width 28 height 6
type textarea "27384936224"
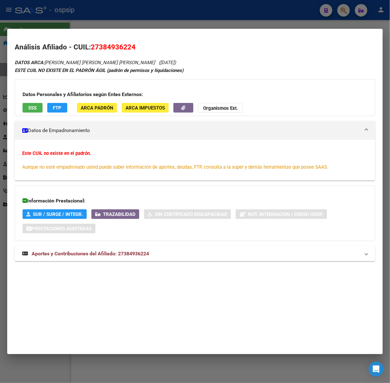
click at [144, 248] on mat-expansion-panel-header "Aportes y Contribuciones del Afiliado: 27384936224" at bounding box center [195, 254] width 361 height 15
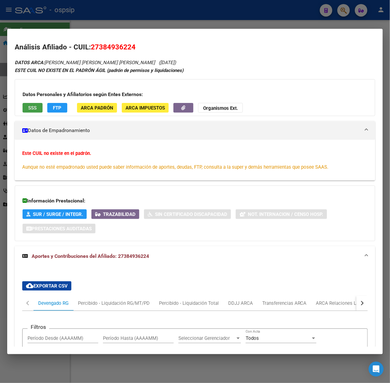
click at [42, 111] on button "SSS" at bounding box center [33, 108] width 20 height 10
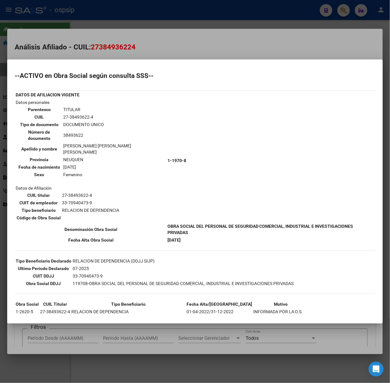
click at [138, 23] on div at bounding box center [195, 191] width 390 height 383
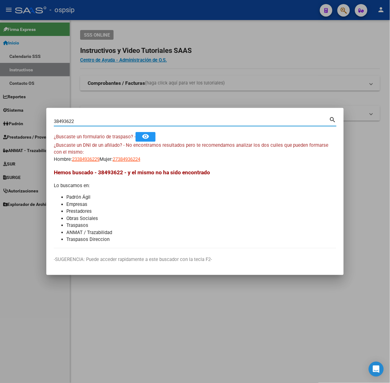
click at [111, 119] on input "38493622" at bounding box center [192, 122] width 276 height 6
type input "44781455"
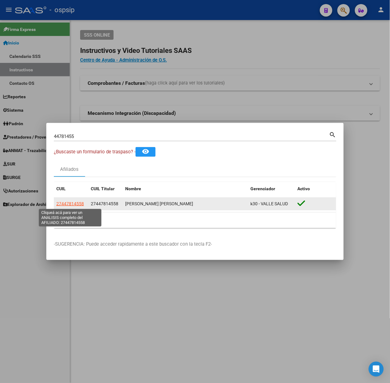
click at [80, 205] on span "27447814558" at bounding box center [70, 203] width 28 height 5
type textarea "27447814558"
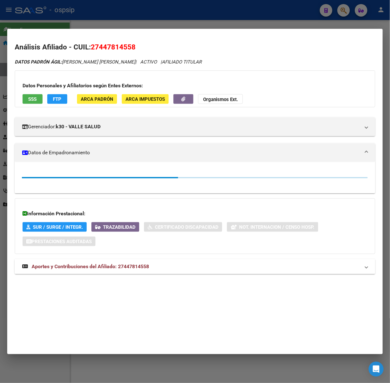
click at [125, 273] on mat-expansion-panel-header "Aportes y Contribuciones del Afiliado: 27447814558" at bounding box center [195, 266] width 361 height 15
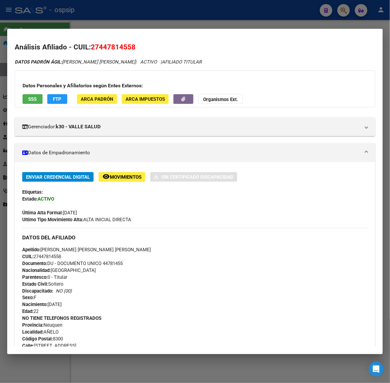
click at [34, 104] on button "SSS" at bounding box center [33, 99] width 20 height 10
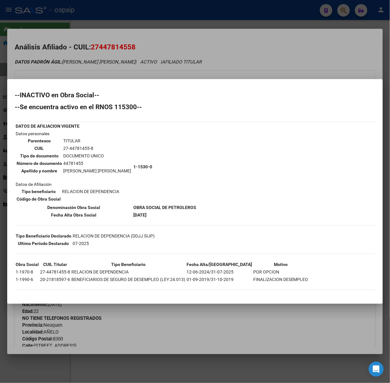
click at [83, 73] on div at bounding box center [195, 191] width 390 height 383
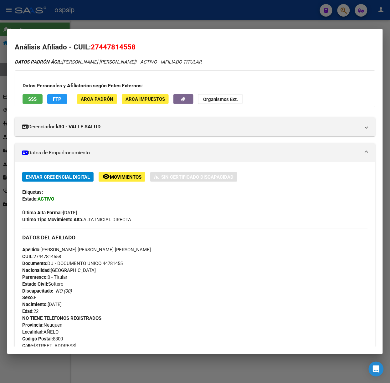
click at [54, 7] on div at bounding box center [195, 191] width 390 height 383
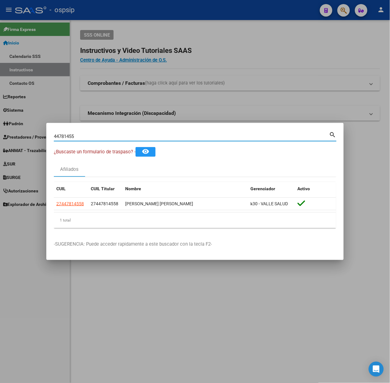
click at [99, 137] on input "44781455" at bounding box center [192, 137] width 276 height 6
type input "4368256"
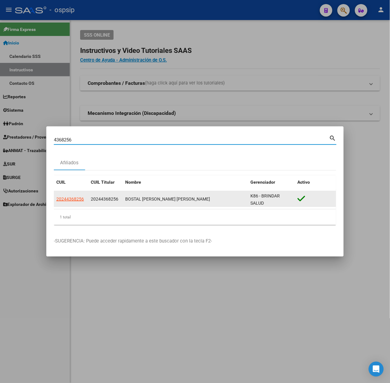
click at [78, 206] on datatable-body-cell "20244368256" at bounding box center [71, 198] width 34 height 15
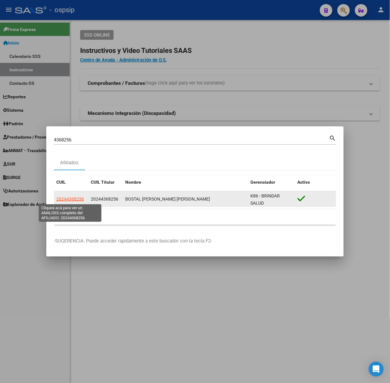
click at [75, 202] on span "20244368256" at bounding box center [70, 199] width 28 height 5
type textarea "20244368256"
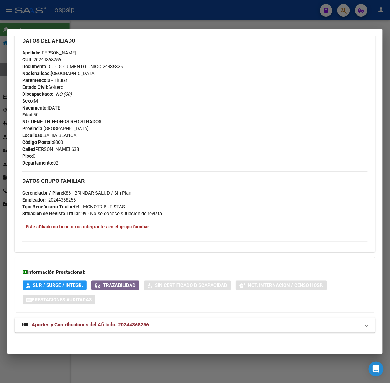
click at [138, 329] on strong "Aportes y Contribuciones del Afiliado: 20244368256" at bounding box center [85, 326] width 127 height 8
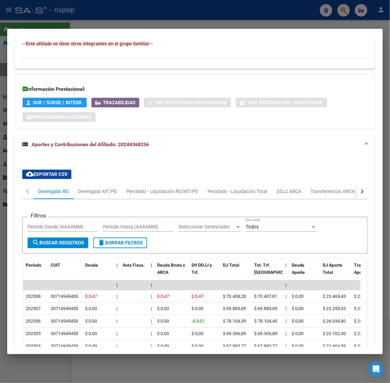
scroll to position [407, 0]
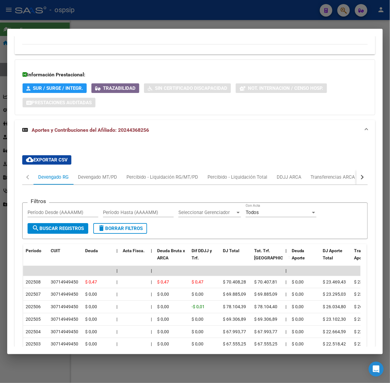
click at [96, 29] on mat-dialog-container "Análisis Afiliado - CUIL: 20244368256 DATOS PADRÓN ÁGIL: [PERSON_NAME] [PERSON_…" at bounding box center [195, 192] width 376 height 326
click at [88, 23] on div at bounding box center [195, 191] width 390 height 383
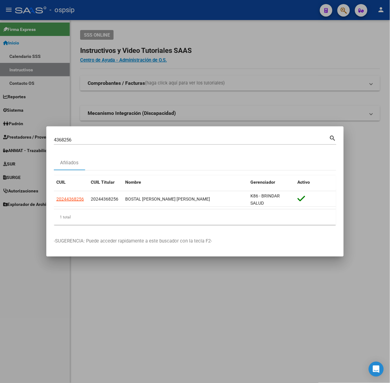
click at [94, 139] on input "4368256" at bounding box center [192, 140] width 276 height 6
type input "43191505"
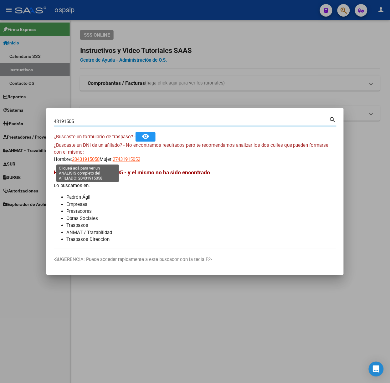
click at [78, 158] on span "20431915058" at bounding box center [86, 160] width 28 height 6
type textarea "20431915058"
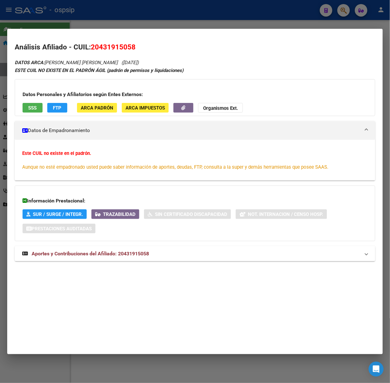
click at [77, 259] on mat-expansion-panel-header "Aportes y Contribuciones del Afiliado: 20431915058" at bounding box center [195, 254] width 361 height 15
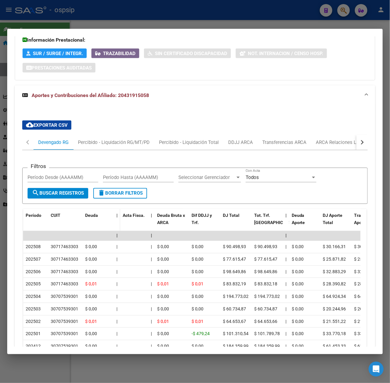
scroll to position [235, 0]
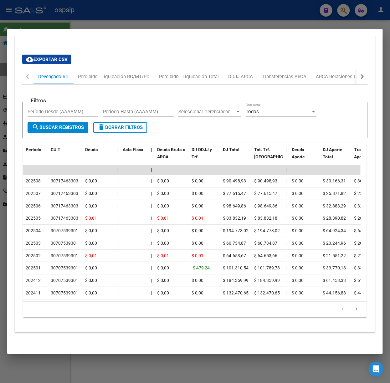
click at [98, 19] on div at bounding box center [195, 191] width 390 height 383
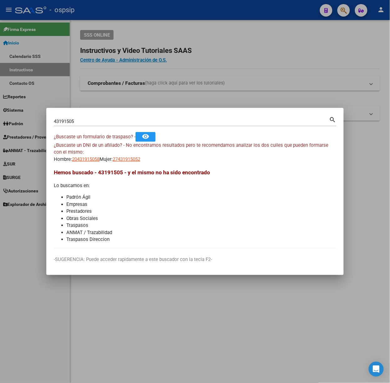
click at [97, 123] on input "43191505" at bounding box center [192, 122] width 276 height 6
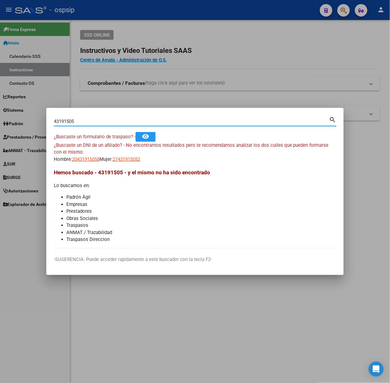
click at [97, 123] on input "43191505" at bounding box center [192, 122] width 276 height 6
type input "35782483"
click at [134, 154] on div "¿Buscaste un DNI de un afiliado? - No encontramos resultados pero te recomendam…" at bounding box center [195, 152] width 283 height 21
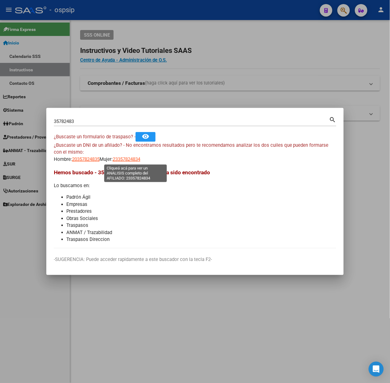
click at [134, 158] on span "23357824834" at bounding box center [127, 160] width 28 height 6
type textarea "23357824834"
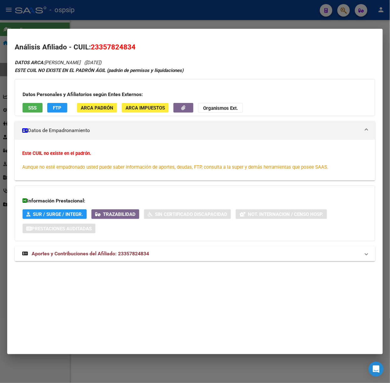
click at [110, 258] on strong "Aportes y Contribuciones del Afiliado: 23357824834" at bounding box center [85, 254] width 127 height 8
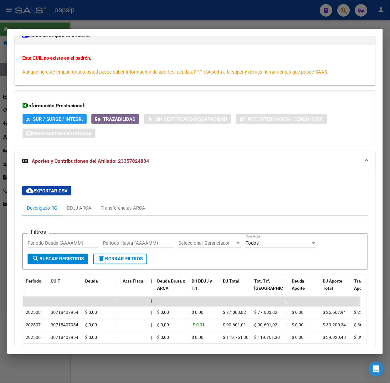
scroll to position [184, 0]
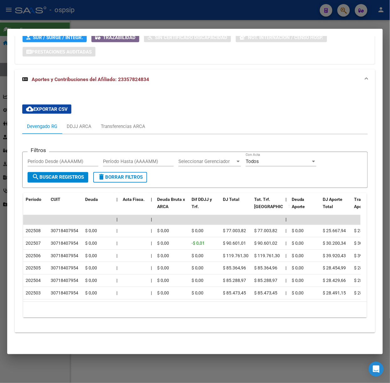
click at [98, 27] on div at bounding box center [195, 191] width 390 height 383
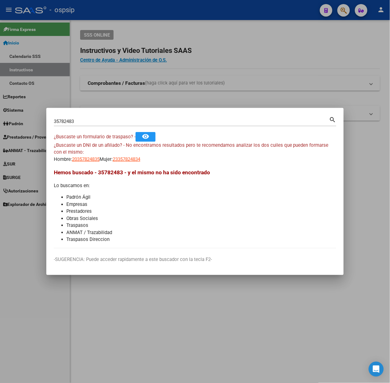
click at [121, 115] on mat-dialog-container "35782483 Buscar (apellido, dni, cuil, nro traspaso, cuit, obra social) search ¿…" at bounding box center [195, 191] width 298 height 167
click at [124, 117] on div "35782483 Buscar (apellido, dni, [PERSON_NAME], [PERSON_NAME], cuit, obra social)" at bounding box center [192, 121] width 276 height 9
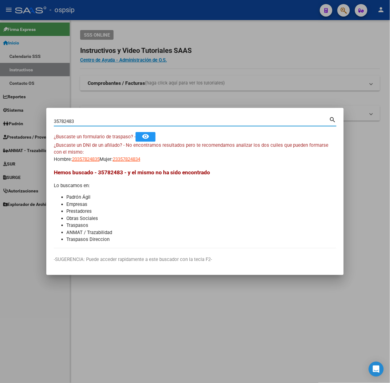
click at [124, 117] on div "35782483 Buscar (apellido, dni, [PERSON_NAME], [PERSON_NAME], cuit, obra social)" at bounding box center [192, 121] width 276 height 9
click at [127, 121] on input "35782483" at bounding box center [192, 122] width 276 height 6
type input "41409814"
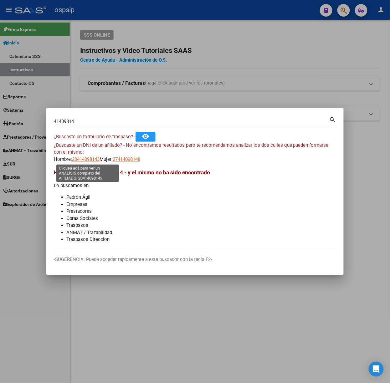
click at [78, 157] on span "20414098143" at bounding box center [86, 160] width 28 height 6
type textarea "20414098143"
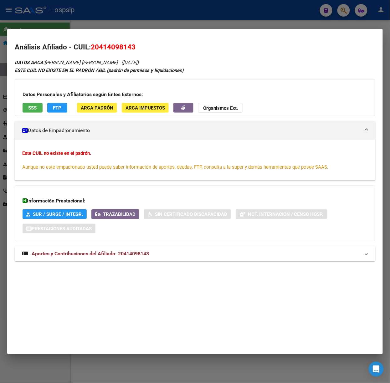
click at [82, 247] on mat-expansion-panel-header "Aportes y Contribuciones del Afiliado: 20414098143" at bounding box center [195, 254] width 361 height 15
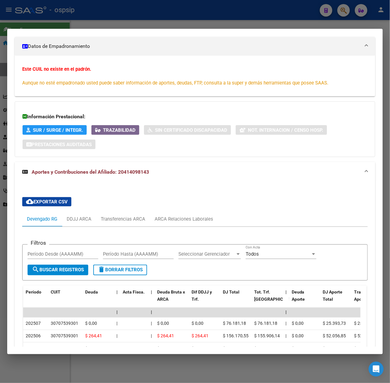
scroll to position [209, 0]
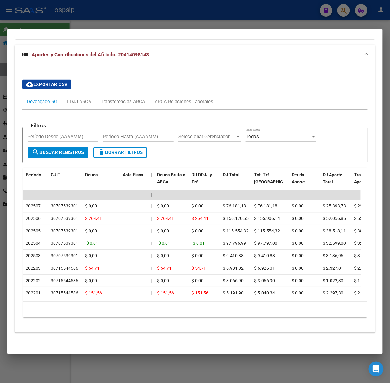
click at [104, 19] on div at bounding box center [195, 191] width 390 height 383
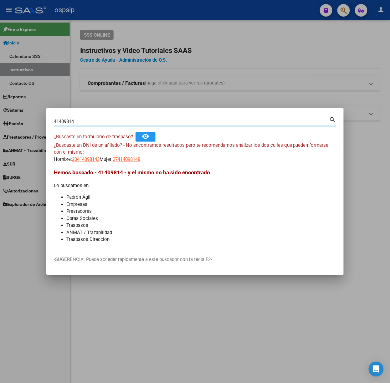
click at [100, 120] on input "41409814" at bounding box center [192, 122] width 276 height 6
type input "36376692"
click at [140, 159] on span "27363766922" at bounding box center [127, 160] width 28 height 6
type textarea "27363766922"
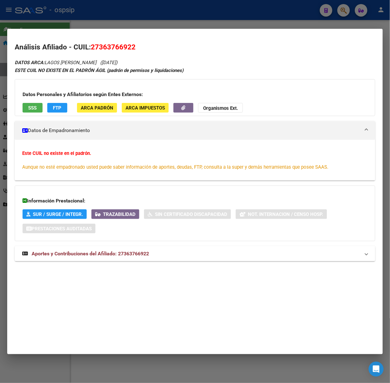
click at [157, 252] on mat-panel-title "Aportes y Contribuciones del Afiliado: 27363766922" at bounding box center [191, 254] width 338 height 8
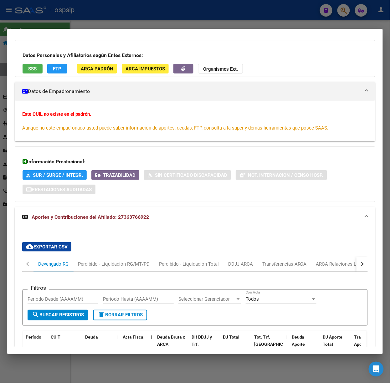
scroll to position [0, 0]
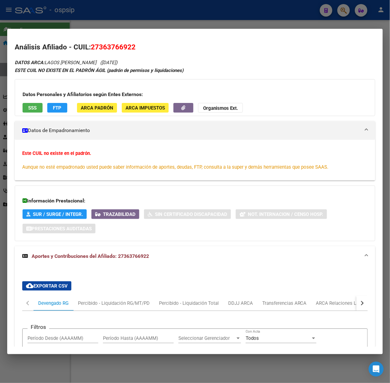
click at [26, 98] on div "Datos Personales y Afiliatorios según Entes Externos: SSS FTP ARCA Padrón ARCA …" at bounding box center [195, 97] width 361 height 37
click at [30, 112] on button "SSS" at bounding box center [33, 108] width 20 height 10
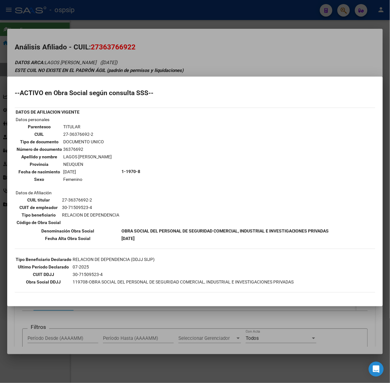
click at [129, 67] on div at bounding box center [195, 191] width 390 height 383
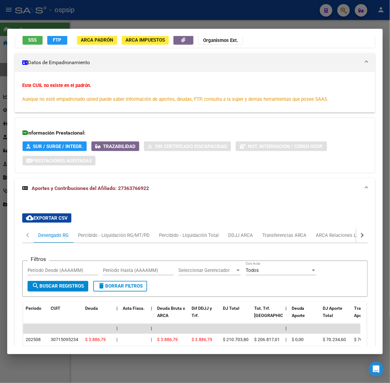
scroll to position [167, 0]
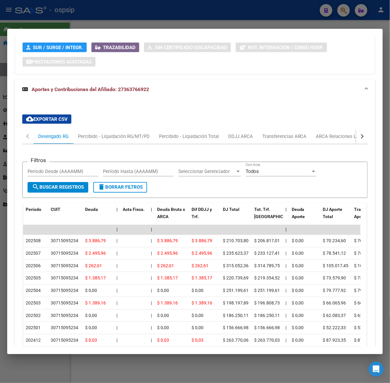
click at [124, 20] on div at bounding box center [195, 191] width 390 height 383
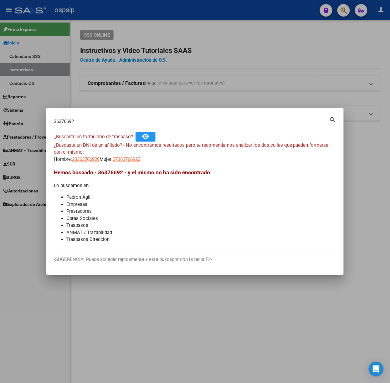
click at [108, 119] on input "36376692" at bounding box center [192, 122] width 276 height 6
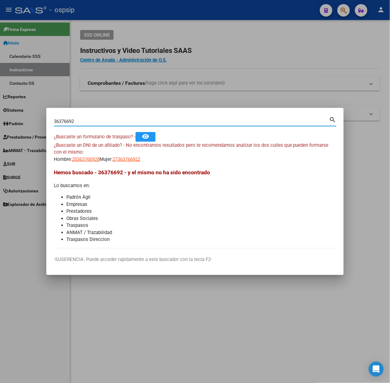
click at [108, 119] on input "36376692" at bounding box center [192, 122] width 276 height 6
type input "45055471"
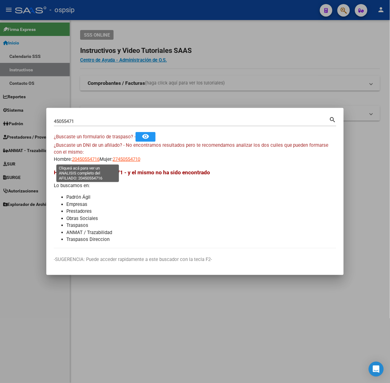
click at [82, 157] on span "20450554716" at bounding box center [86, 160] width 28 height 6
type textarea "20450554716"
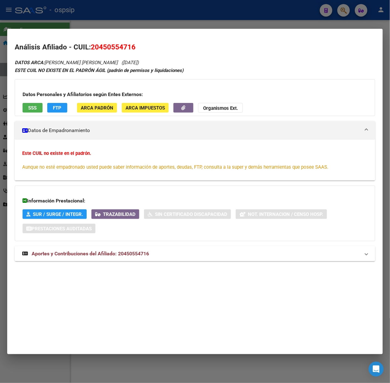
click at [83, 257] on span "Aportes y Contribuciones del Afiliado: 20450554716" at bounding box center [90, 254] width 117 height 6
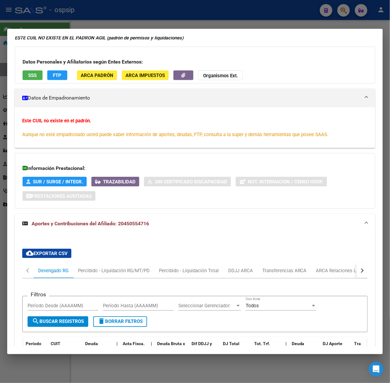
scroll to position [0, 0]
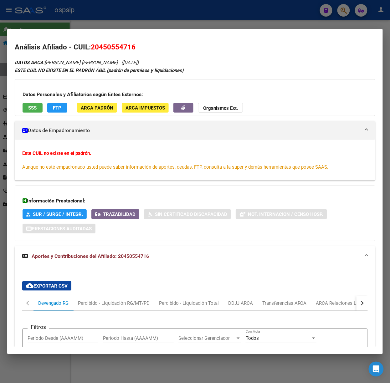
click at [32, 109] on span "SSS" at bounding box center [33, 108] width 8 height 6
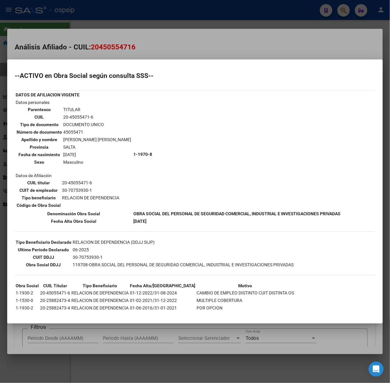
click at [94, 52] on div at bounding box center [195, 191] width 390 height 383
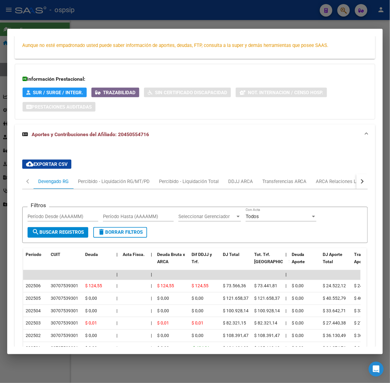
scroll to position [125, 0]
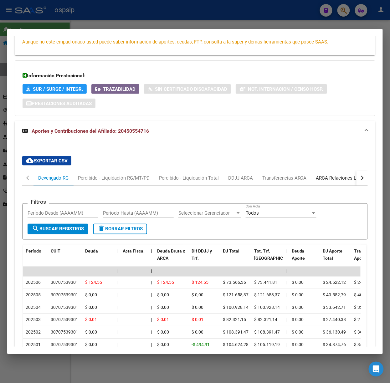
click at [323, 175] on div "ARCA Relaciones Laborales" at bounding box center [345, 178] width 59 height 7
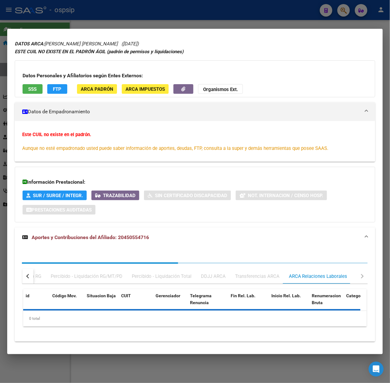
scroll to position [28, 0]
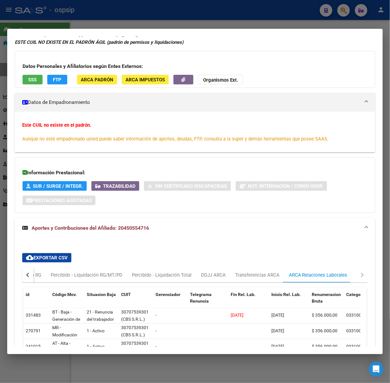
click at [115, 17] on div at bounding box center [195, 191] width 390 height 383
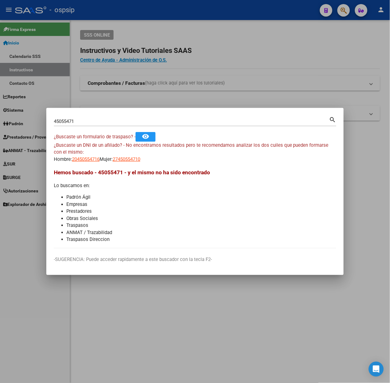
click at [133, 124] on div "45055471 Buscar (apellido, dni, [PERSON_NAME], nro traspaso, cuit, obra social)" at bounding box center [192, 121] width 276 height 9
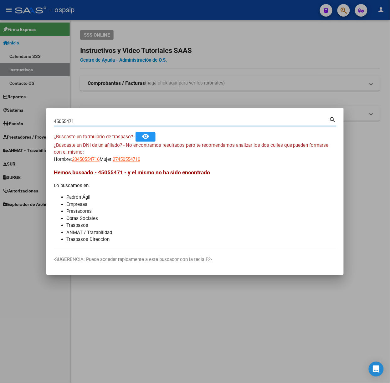
click at [133, 124] on div "45055471 Buscar (apellido, dni, [PERSON_NAME], nro traspaso, cuit, obra social)" at bounding box center [192, 121] width 276 height 9
click at [130, 122] on input "45055471" at bounding box center [192, 122] width 276 height 6
type input "44326124"
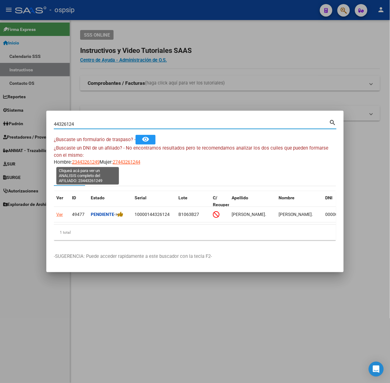
click at [88, 164] on span "23443261249" at bounding box center [86, 162] width 28 height 6
type textarea "23443261249"
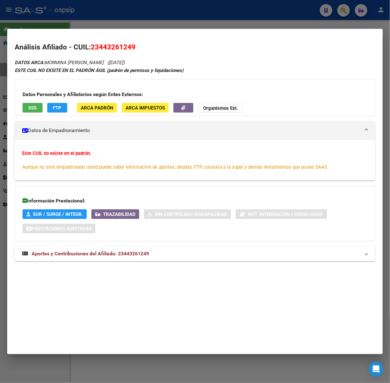
click at [135, 250] on mat-expansion-panel-header "Aportes y Contribuciones del Afiliado: 23443261249" at bounding box center [195, 254] width 361 height 15
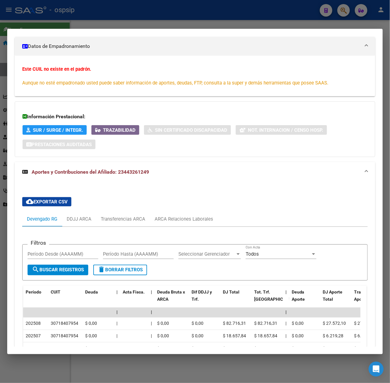
scroll to position [147, 0]
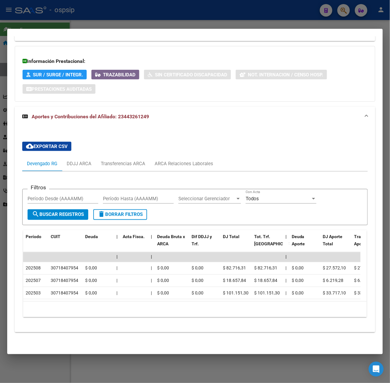
click at [102, 10] on div at bounding box center [195, 191] width 390 height 383
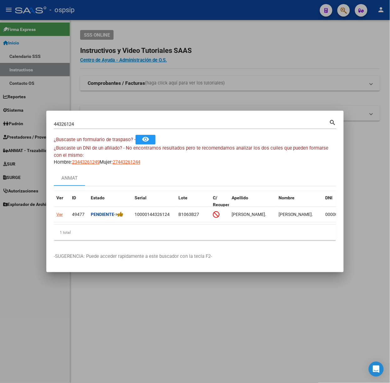
click at [97, 122] on input "44326124" at bounding box center [192, 125] width 276 height 6
type input "37176075"
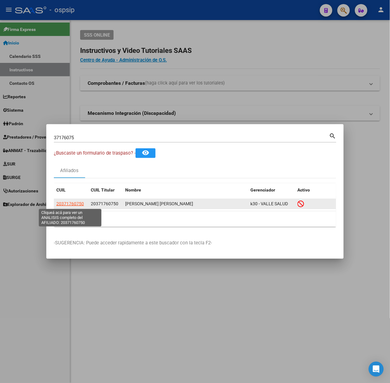
click at [80, 205] on span "20371760750" at bounding box center [70, 203] width 28 height 5
type textarea "20371760750"
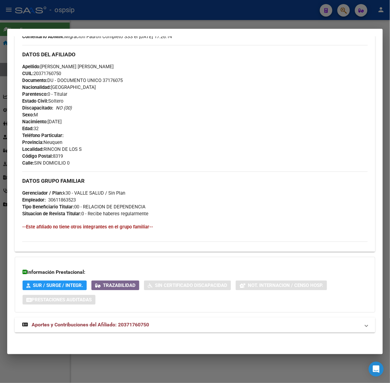
click at [142, 324] on span "Aportes y Contribuciones del Afiliado: 20371760750" at bounding box center [90, 325] width 117 height 6
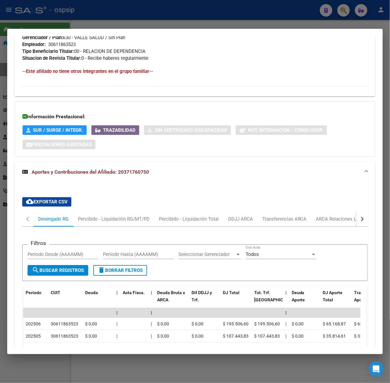
scroll to position [0, 0]
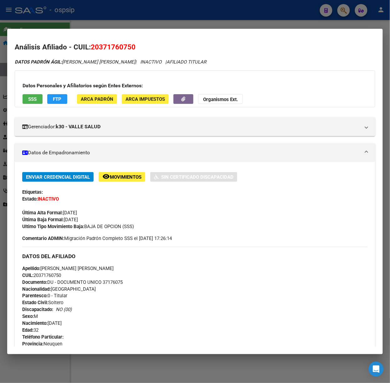
click at [38, 106] on div "Datos Personales y Afiliatorios según Entes Externos: SSS FTP ARCA Padrón ARCA …" at bounding box center [195, 88] width 361 height 37
click at [35, 103] on button "SSS" at bounding box center [33, 99] width 20 height 10
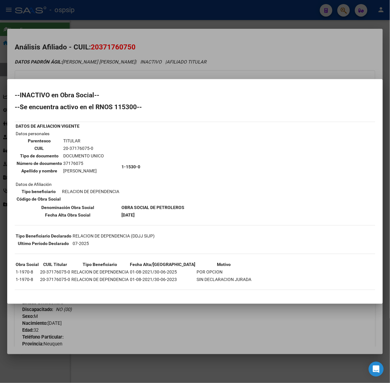
click at [76, 24] on div at bounding box center [195, 191] width 390 height 383
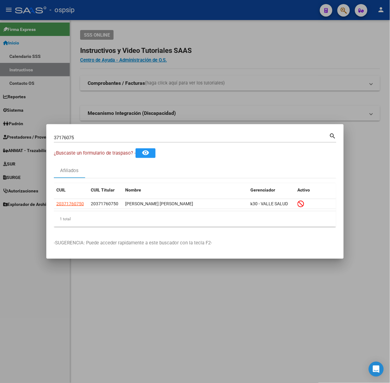
click at [103, 141] on div "37176075 Buscar (apellido, dni, [PERSON_NAME], [PERSON_NAME], cuit, obra social)" at bounding box center [192, 137] width 276 height 9
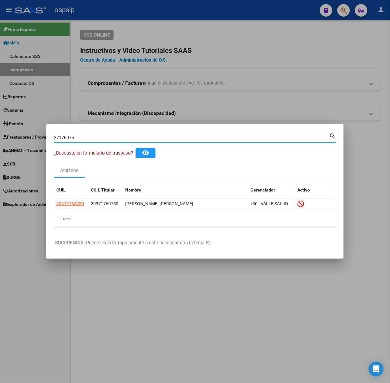
click at [98, 137] on input "37176075" at bounding box center [192, 138] width 276 height 6
type input "43772545"
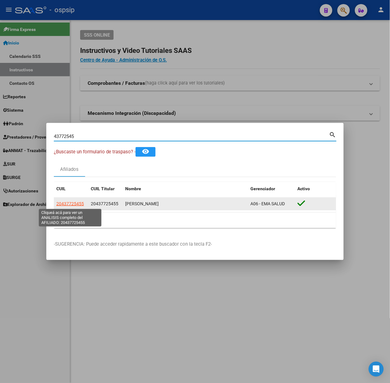
click at [74, 205] on span "20437725455" at bounding box center [70, 203] width 28 height 5
type textarea "20437725455"
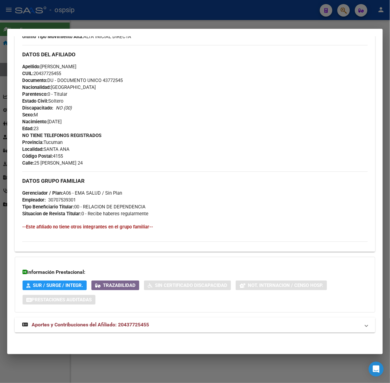
click at [169, 322] on mat-panel-title "Aportes y Contribuciones del Afiliado: 20437725455" at bounding box center [191, 326] width 338 height 8
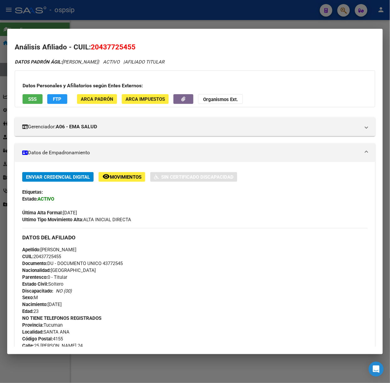
click at [93, 23] on div at bounding box center [195, 191] width 390 height 383
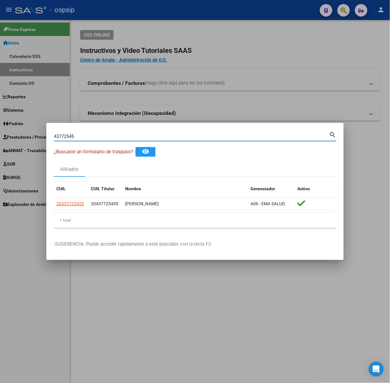
click at [100, 136] on input "43772545" at bounding box center [192, 137] width 276 height 6
type input "44029162"
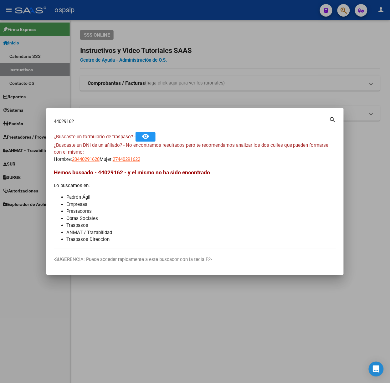
click at [88, 154] on div "¿Buscaste un DNI de un afiliado? - No encontramos resultados pero te recomendam…" at bounding box center [195, 152] width 283 height 21
click at [91, 162] on span "20440291628" at bounding box center [86, 160] width 28 height 6
type textarea "20440291628"
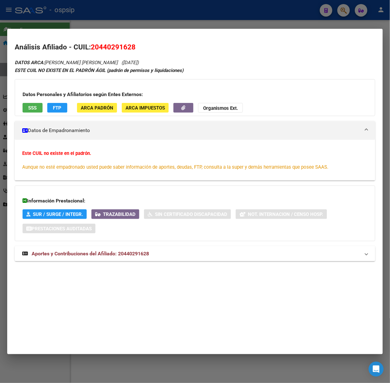
click at [120, 254] on span "Aportes y Contribuciones del Afiliado: 20440291628" at bounding box center [90, 254] width 117 height 6
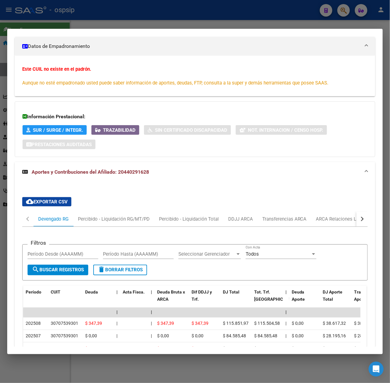
scroll to position [126, 0]
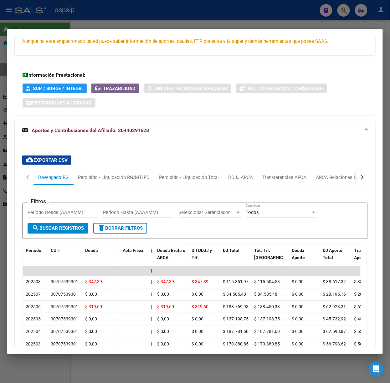
click at [59, 28] on div at bounding box center [195, 191] width 390 height 383
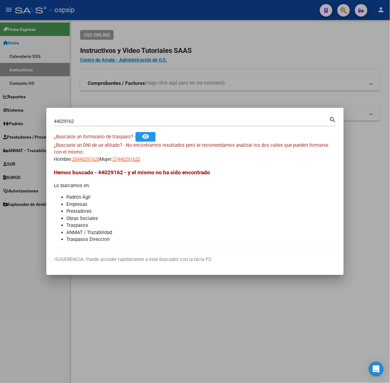
click at [94, 127] on div "44029162 Buscar (apellido, dni, cuil, nro traspaso, cuit, obra social) search" at bounding box center [195, 124] width 283 height 17
click at [89, 122] on input "44029162" at bounding box center [192, 122] width 276 height 6
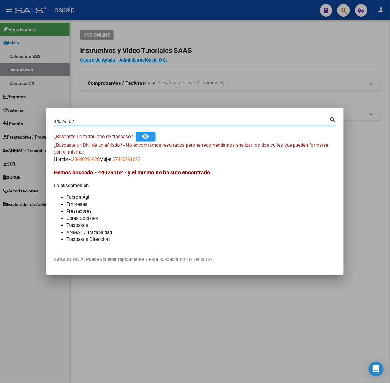
click at [89, 122] on input "44029162" at bounding box center [192, 122] width 276 height 6
type input "46724595"
click at [88, 162] on span "20467245954" at bounding box center [86, 160] width 28 height 6
type textarea "20467245954"
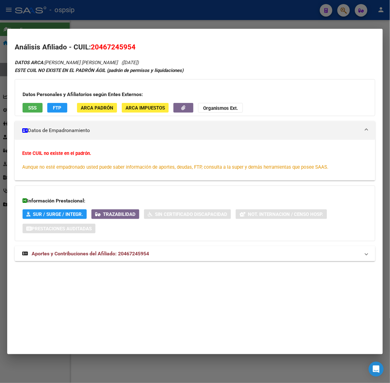
click at [134, 252] on span "Aportes y Contribuciones del Afiliado: 20467245954" at bounding box center [90, 254] width 117 height 6
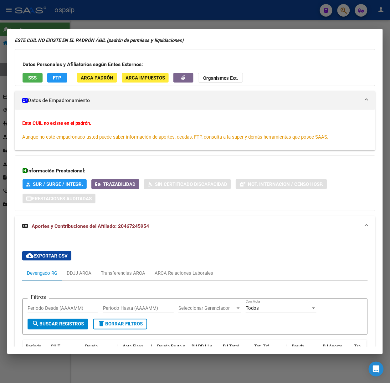
scroll to position [147, 0]
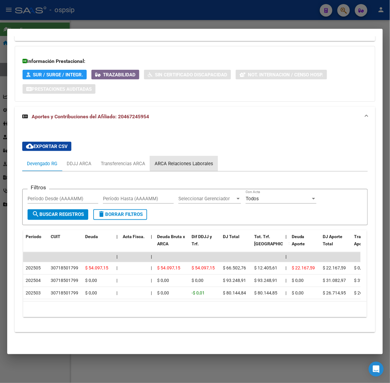
click at [202, 156] on div "ARCA Relaciones Laborales" at bounding box center [184, 163] width 68 height 15
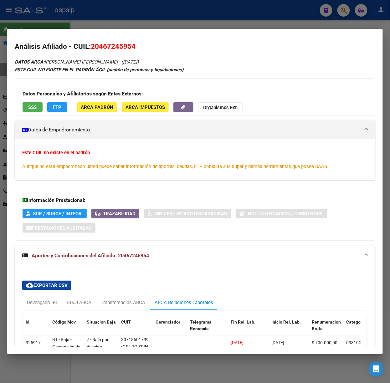
scroll to position [0, 0]
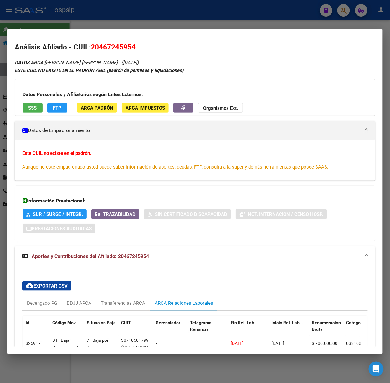
click at [37, 107] on span "SSS" at bounding box center [33, 108] width 8 height 6
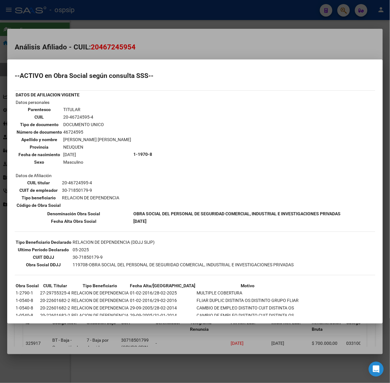
click at [78, 48] on div at bounding box center [195, 191] width 390 height 383
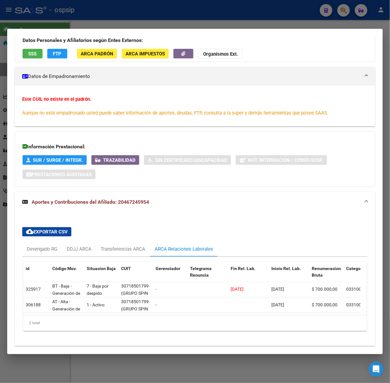
scroll to position [74, 0]
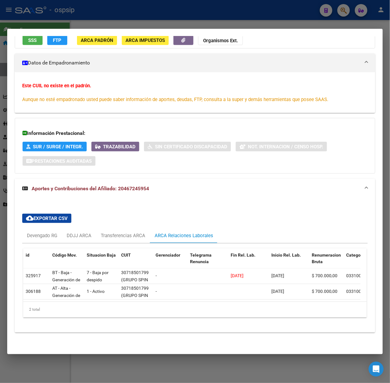
click at [146, 26] on div at bounding box center [195, 191] width 390 height 383
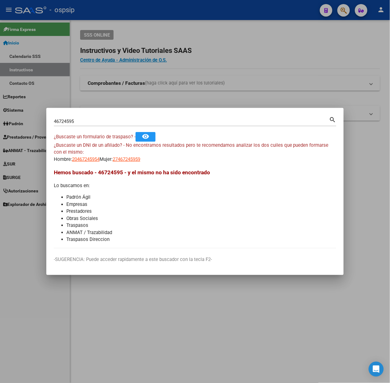
click at [112, 114] on mat-dialog-container "46724595 Buscar (apellido, dni, cuil, nro traspaso, cuit, obra social) search ¿…" at bounding box center [195, 191] width 298 height 167
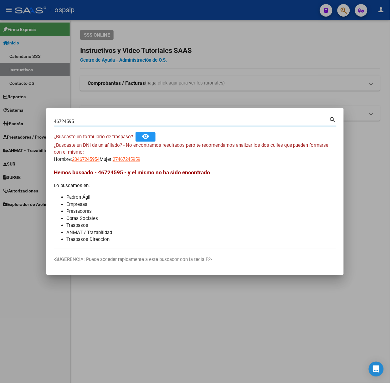
click at [115, 122] on input "46724595" at bounding box center [192, 122] width 276 height 6
type input "39199983"
click at [83, 157] on span "20391999830" at bounding box center [86, 160] width 28 height 6
type textarea "20391999830"
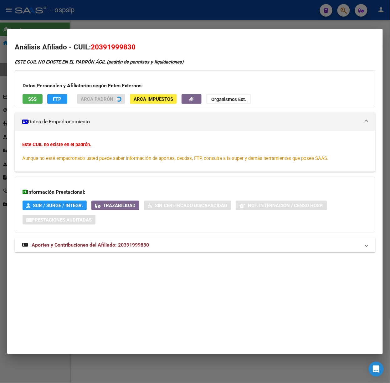
click at [137, 245] on span "Aportes y Contribuciones del Afiliado: 20391999830" at bounding box center [90, 245] width 117 height 6
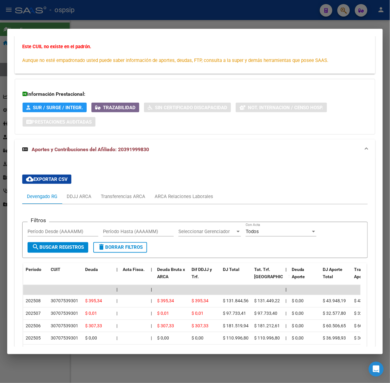
scroll to position [126, 0]
